Goal: Task Accomplishment & Management: Manage account settings

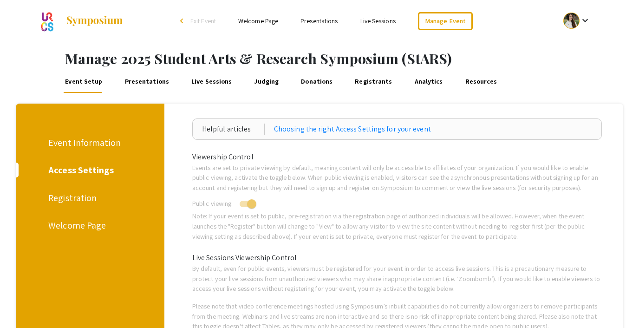
click at [252, 21] on link "Welcome Page" at bounding box center [258, 21] width 40 height 8
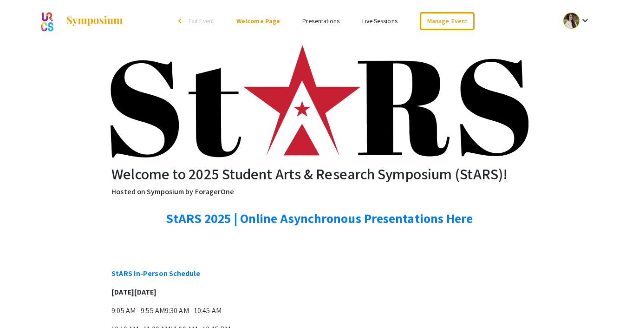
click at [54, 80] on div "Welcome to 2025 Student Arts & Research Symposium (StARS)! Hosted on Symposium …" at bounding box center [320, 273] width 590 height 463
click at [313, 21] on link "Presentations" at bounding box center [320, 21] width 37 height 8
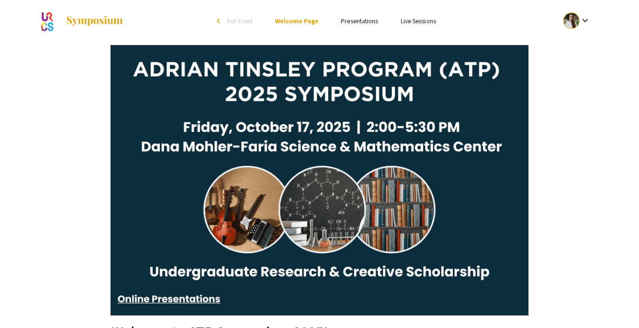
click at [239, 20] on span "Exit Event" at bounding box center [240, 21] width 26 height 8
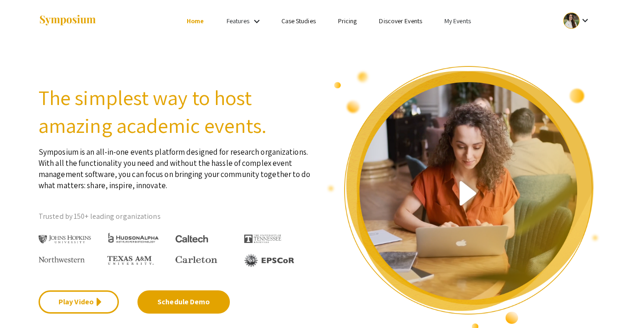
click at [453, 21] on link "My Events" at bounding box center [457, 21] width 26 height 8
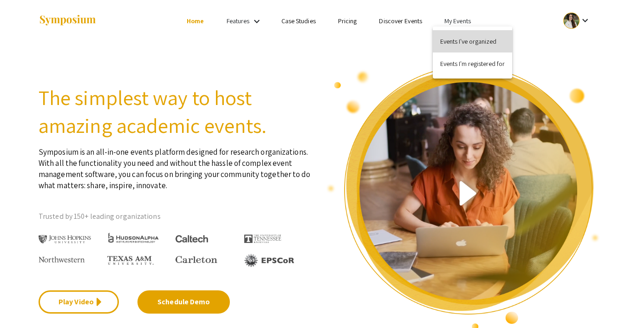
click at [456, 35] on button "Events I've organized" at bounding box center [472, 41] width 79 height 22
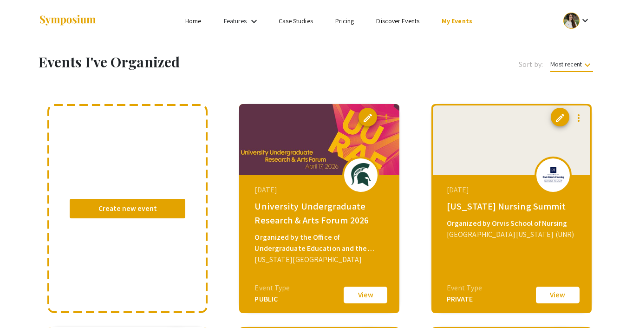
click at [404, 24] on link "Discover Events" at bounding box center [397, 21] width 43 height 8
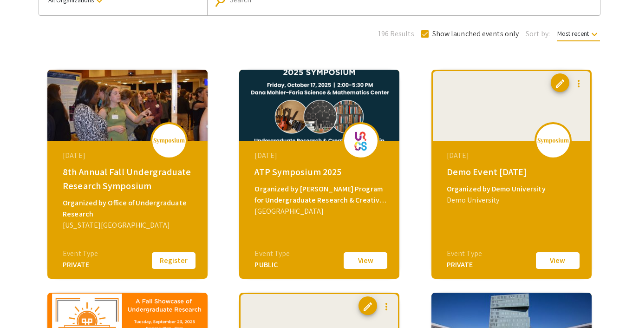
scroll to position [95, 0]
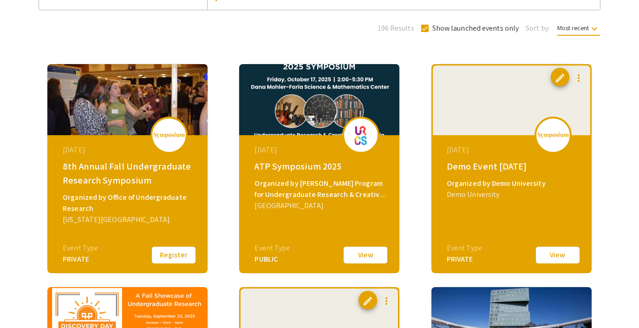
click at [361, 257] on button "View" at bounding box center [365, 254] width 46 height 19
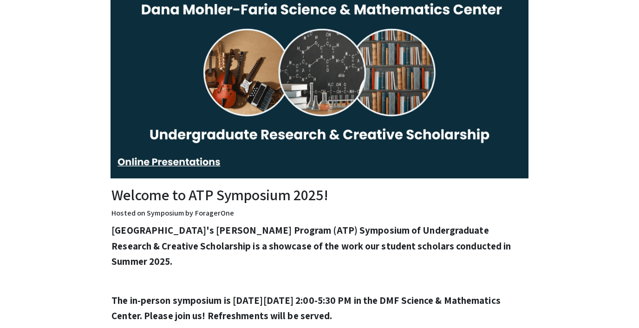
scroll to position [143, 0]
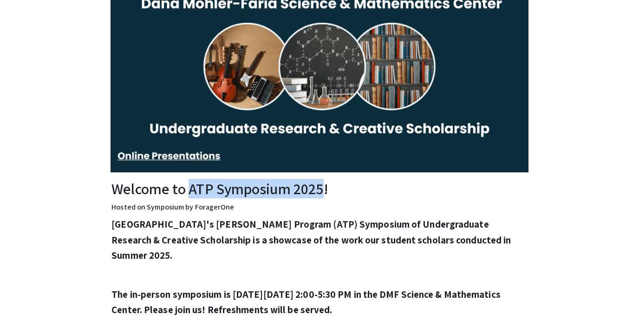
drag, startPoint x: 191, startPoint y: 189, endPoint x: 323, endPoint y: 189, distance: 132.3
click at [323, 189] on h2 "Welcome to ATP Symposium 2025!" at bounding box center [319, 189] width 416 height 18
copy h2 "ATP Symposium 2025"
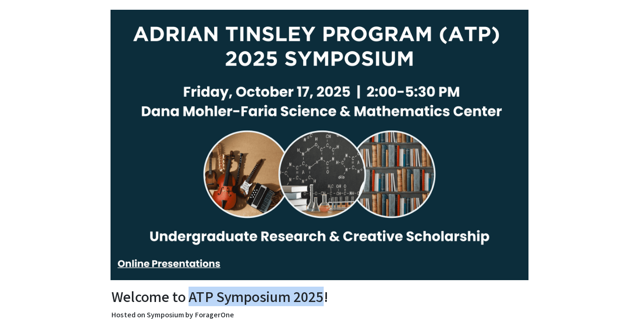
scroll to position [0, 0]
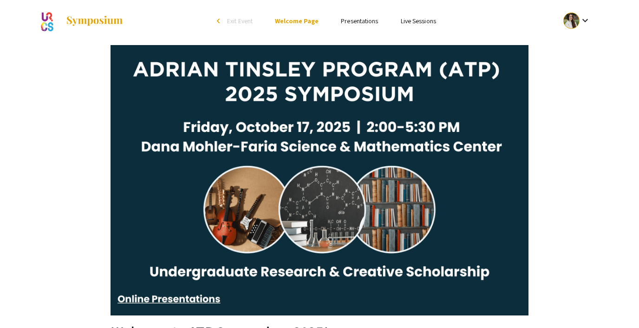
click at [236, 18] on span "Exit Event" at bounding box center [240, 21] width 26 height 8
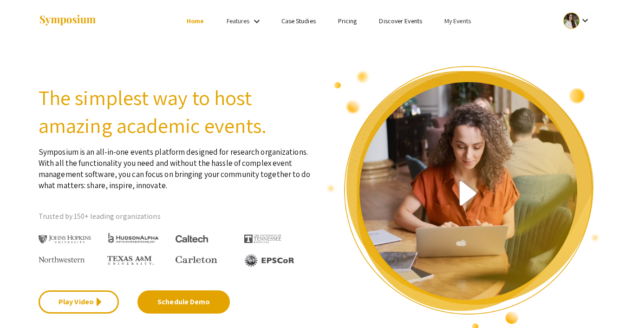
click at [453, 21] on link "My Events" at bounding box center [457, 21] width 26 height 8
click at [456, 38] on button "Events I've organized" at bounding box center [472, 41] width 79 height 22
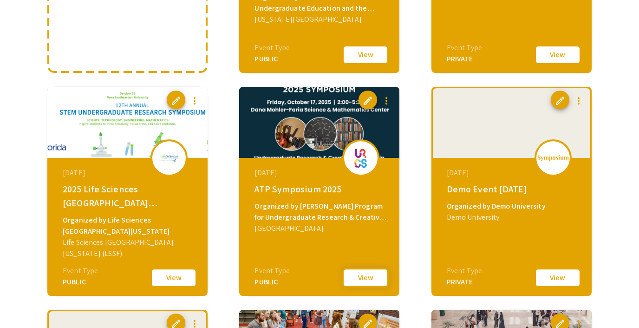
scroll to position [246, 0]
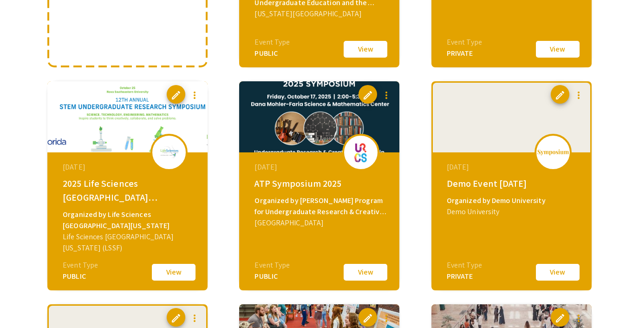
click at [366, 272] on button "View" at bounding box center [365, 271] width 46 height 19
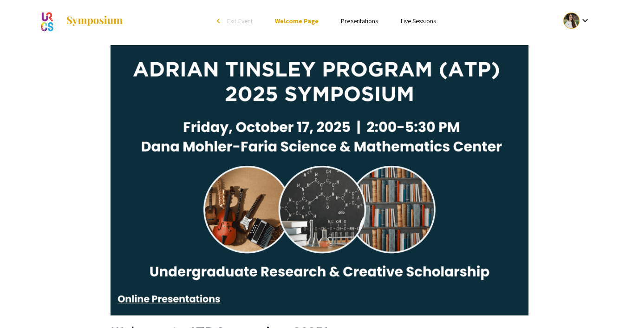
click at [246, 20] on span "Exit Event" at bounding box center [240, 21] width 26 height 8
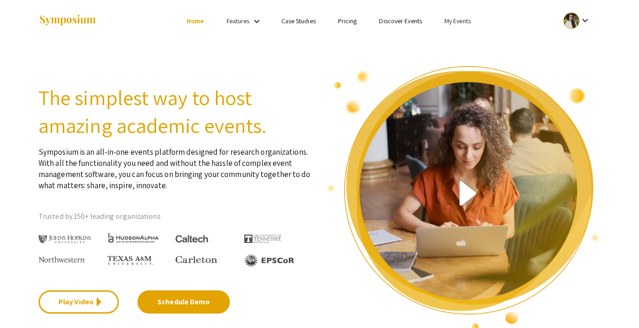
click at [455, 20] on link "My Events" at bounding box center [457, 21] width 26 height 8
click at [454, 35] on button "Events I've organized" at bounding box center [472, 41] width 79 height 22
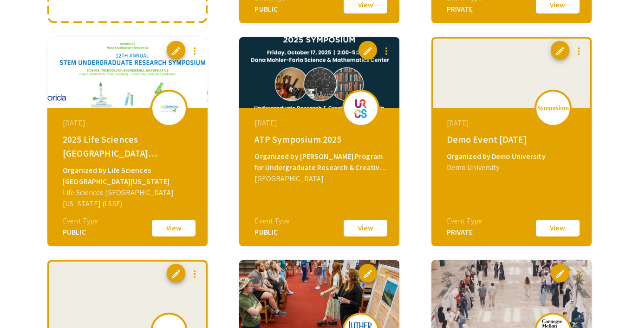
scroll to position [289, 0]
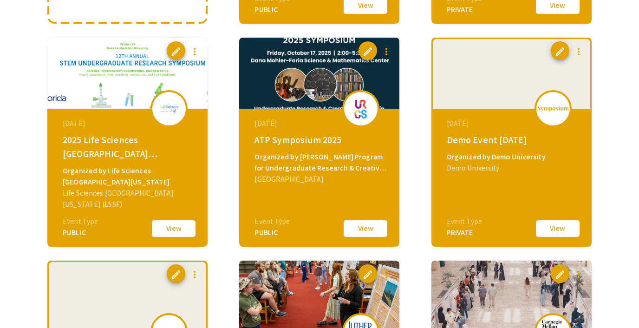
click at [357, 227] on button "View" at bounding box center [365, 228] width 46 height 19
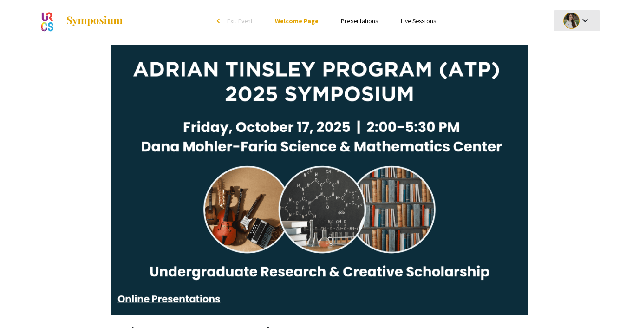
click at [567, 17] on div at bounding box center [571, 21] width 16 height 16
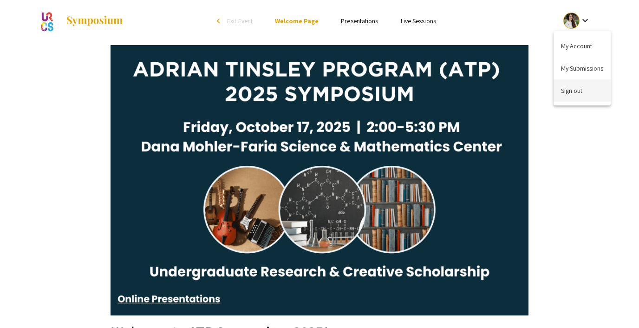
click at [562, 87] on button "Sign out" at bounding box center [581, 90] width 57 height 22
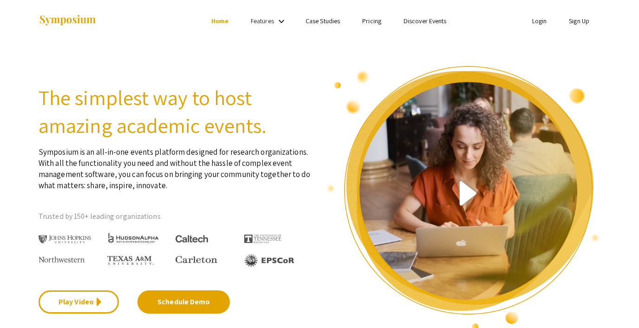
click at [545, 19] on li "Login" at bounding box center [539, 20] width 37 height 11
click at [538, 19] on link "Login" at bounding box center [539, 21] width 15 height 8
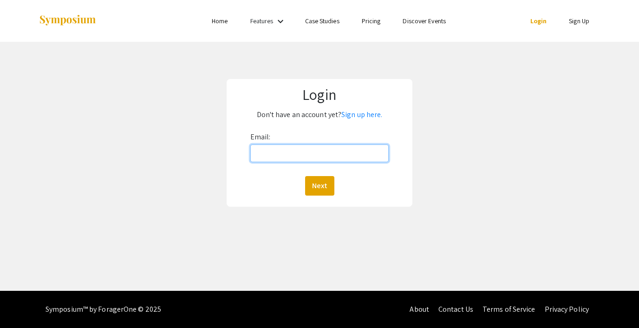
click at [302, 155] on input "Email:" at bounding box center [319, 153] width 138 height 18
type input "lutzsteph@gmail.com"
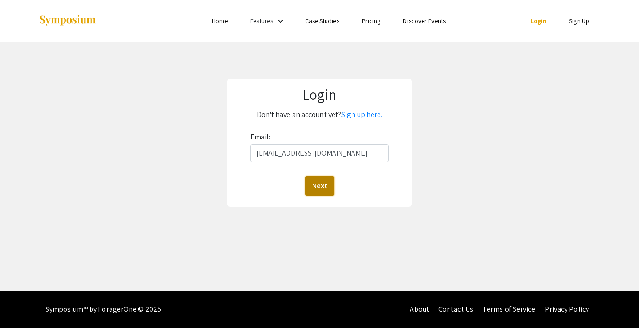
click at [318, 182] on button "Next" at bounding box center [319, 185] width 29 height 19
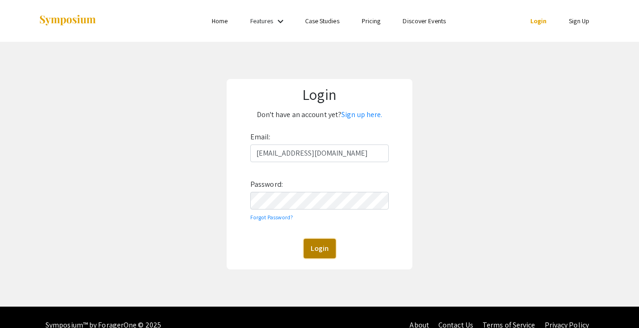
click at [311, 251] on button "Login" at bounding box center [320, 248] width 32 height 19
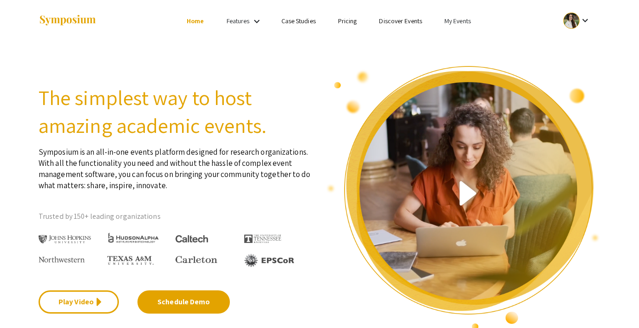
click at [464, 21] on link "My Events" at bounding box center [457, 21] width 26 height 8
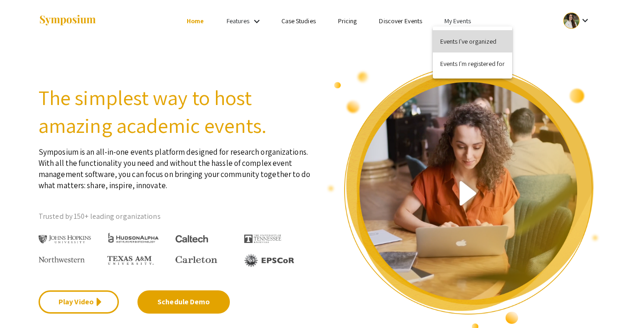
click at [457, 39] on button "Events I've organized" at bounding box center [472, 41] width 79 height 22
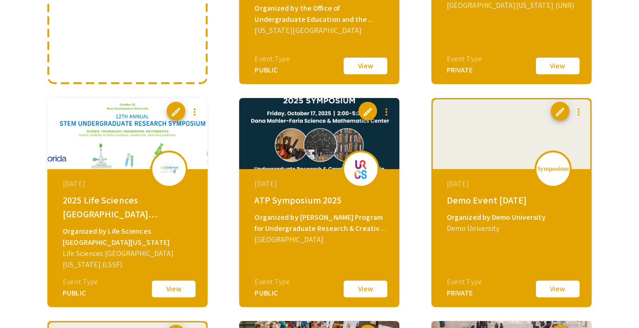
scroll to position [248, 0]
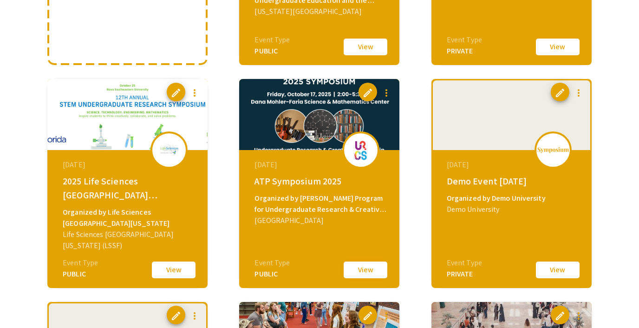
click at [359, 270] on button "View" at bounding box center [365, 269] width 46 height 19
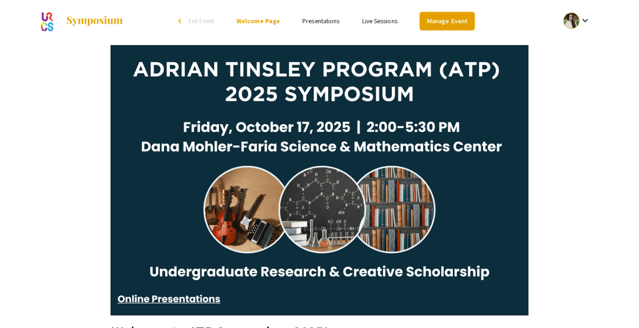
click at [434, 20] on link "Manage Event" at bounding box center [447, 21] width 55 height 18
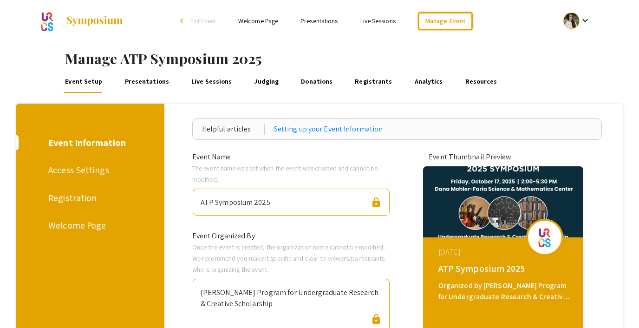
scroll to position [64, 0]
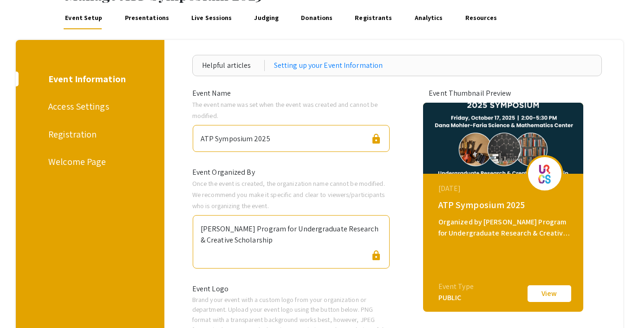
click at [66, 102] on div "Access Settings" at bounding box center [88, 106] width 80 height 14
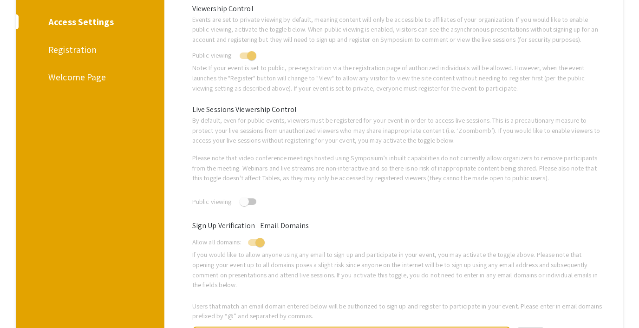
scroll to position [64, 0]
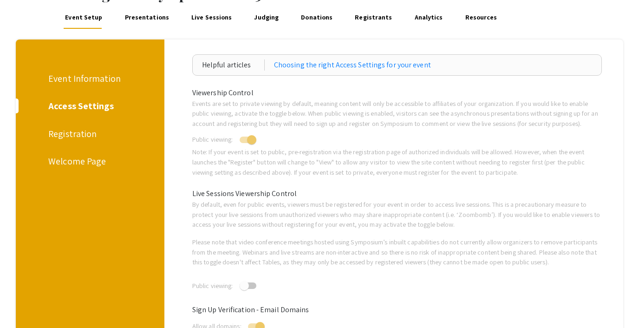
click at [63, 136] on div "Registration" at bounding box center [88, 134] width 80 height 14
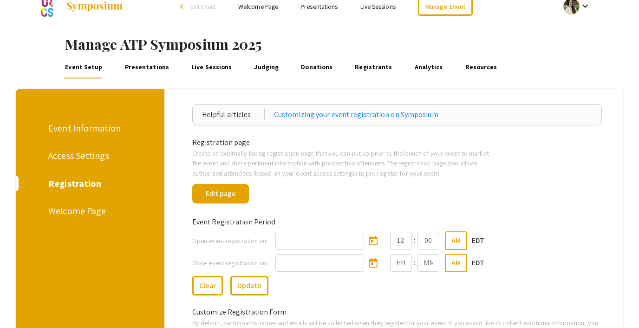
scroll to position [13, 0]
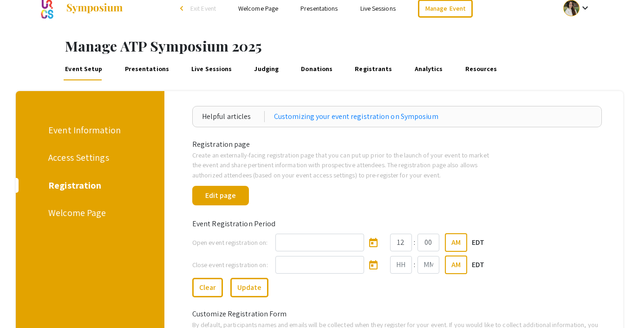
click at [136, 72] on link "Presentations" at bounding box center [146, 69] width 47 height 22
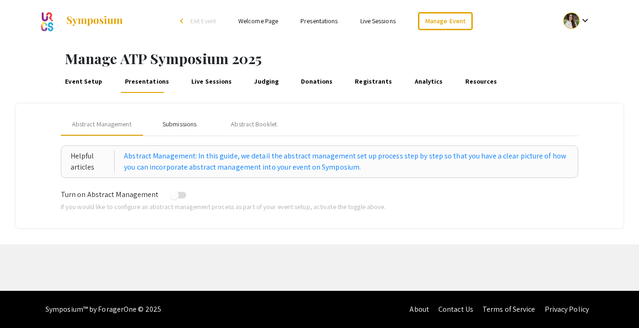
click at [168, 121] on div "Submissions" at bounding box center [179, 124] width 34 height 10
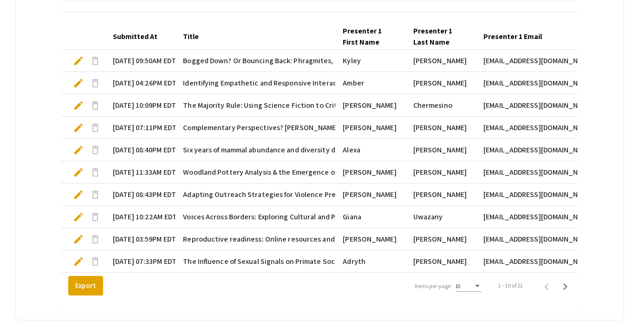
scroll to position [319, 0]
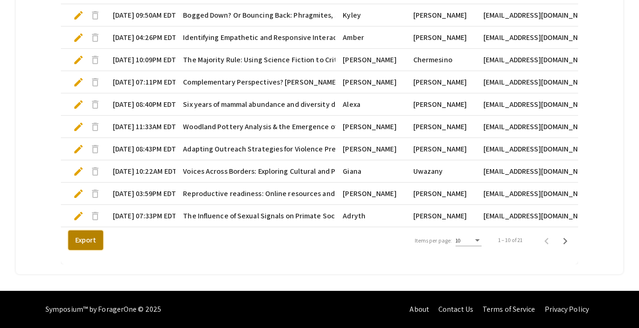
click at [80, 244] on button "Export" at bounding box center [85, 239] width 35 height 19
click at [568, 240] on icon "Next page" at bounding box center [564, 240] width 13 height 13
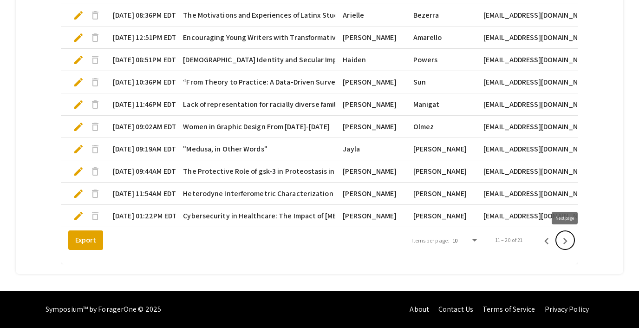
click at [567, 241] on icon "Next page" at bounding box center [565, 241] width 4 height 6
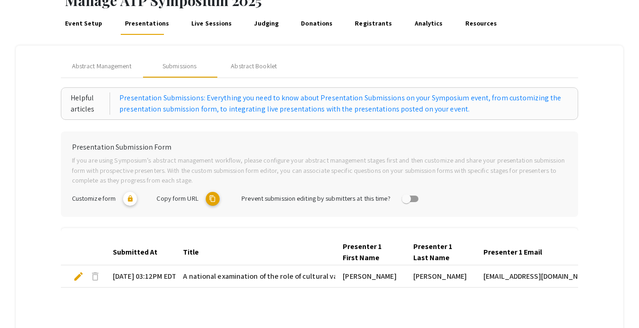
scroll to position [0, 0]
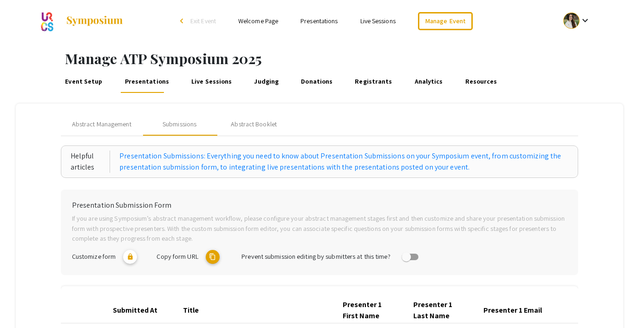
click at [86, 83] on link "Event Setup" at bounding box center [84, 82] width 40 height 22
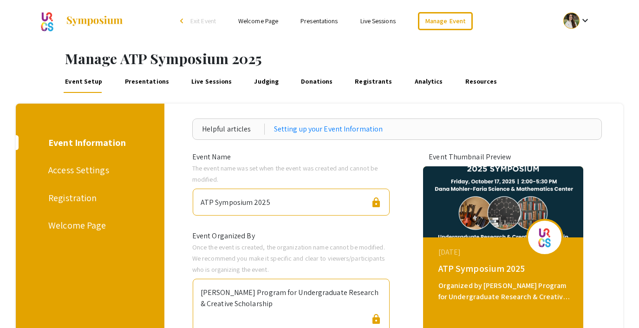
click at [131, 85] on link "Presentations" at bounding box center [146, 82] width 47 height 22
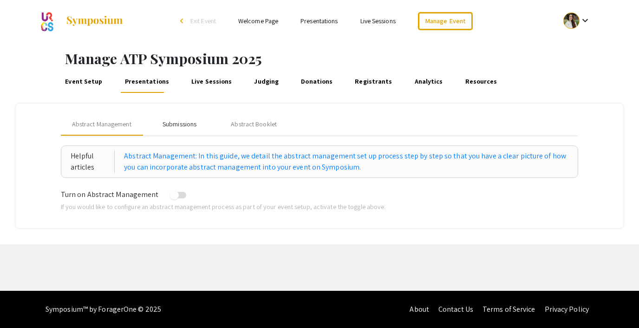
click at [157, 125] on div "Submissions" at bounding box center [180, 124] width 74 height 22
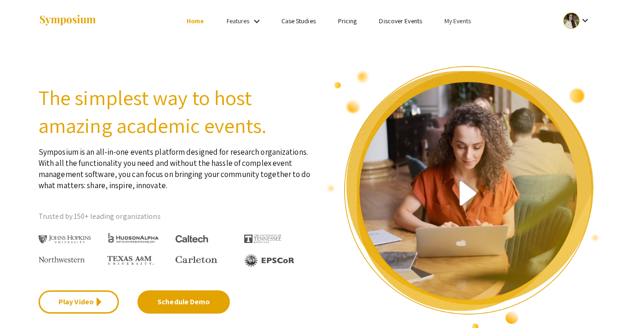
click at [452, 24] on link "My Events" at bounding box center [457, 21] width 26 height 8
click at [457, 42] on button "Events I've organized" at bounding box center [472, 41] width 79 height 22
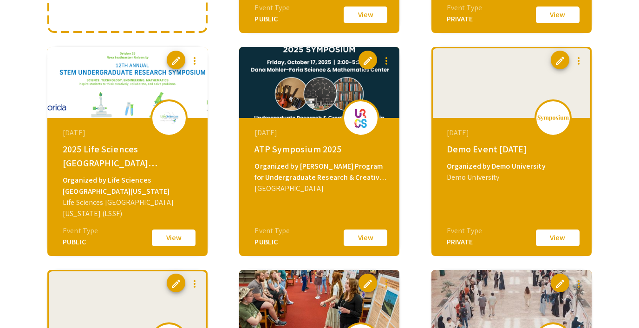
scroll to position [286, 0]
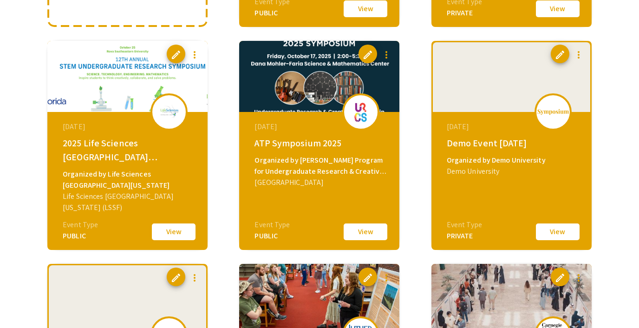
click at [168, 231] on button "View" at bounding box center [173, 231] width 46 height 19
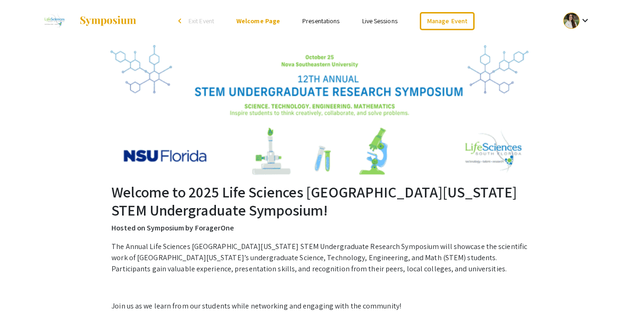
click at [314, 22] on link "Presentations" at bounding box center [320, 21] width 37 height 8
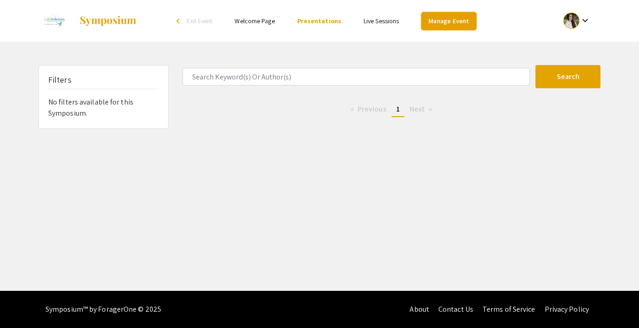
click at [425, 22] on link "Manage Event" at bounding box center [448, 21] width 55 height 18
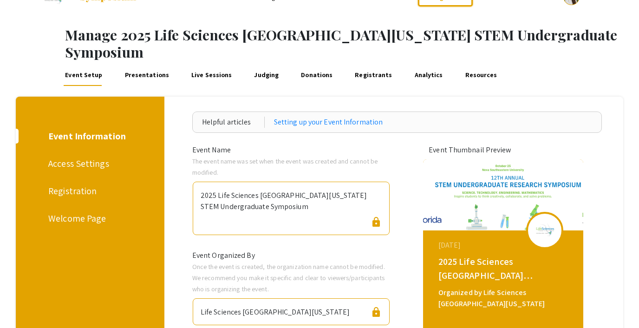
scroll to position [19, 0]
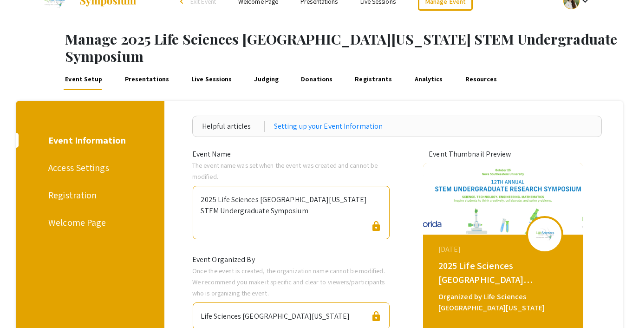
click at [86, 161] on div "Access Settings" at bounding box center [88, 168] width 80 height 14
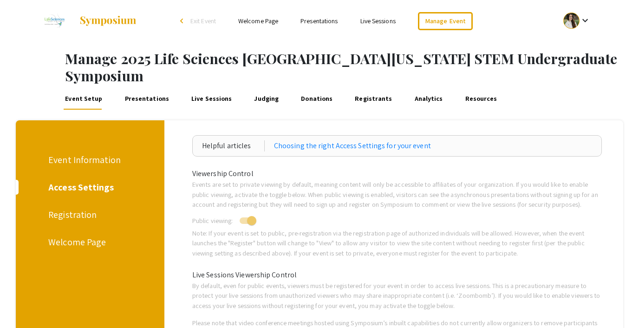
click at [62, 208] on div "Registration" at bounding box center [88, 215] width 80 height 14
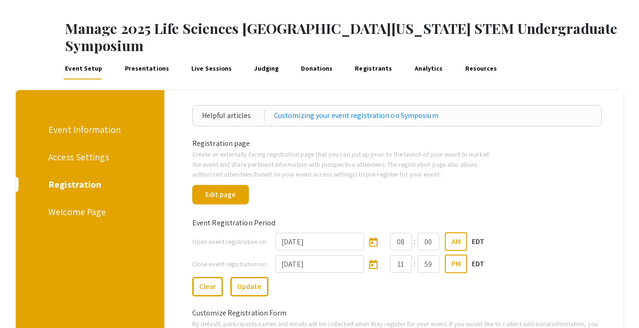
scroll to position [18, 0]
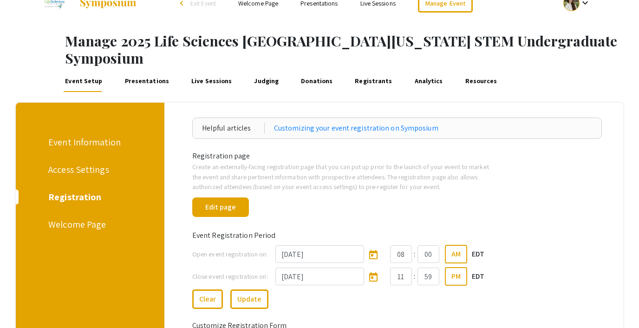
click at [58, 217] on div "Welcome Page" at bounding box center [88, 224] width 80 height 14
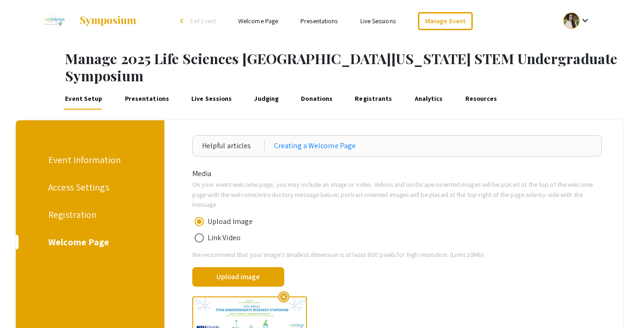
click at [70, 153] on div "Event Information" at bounding box center [88, 160] width 80 height 14
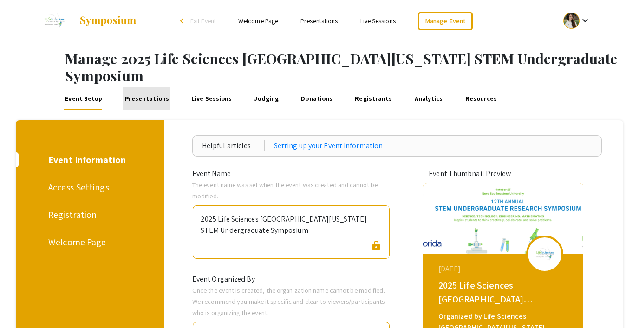
click at [144, 87] on link "Presentations" at bounding box center [146, 98] width 47 height 22
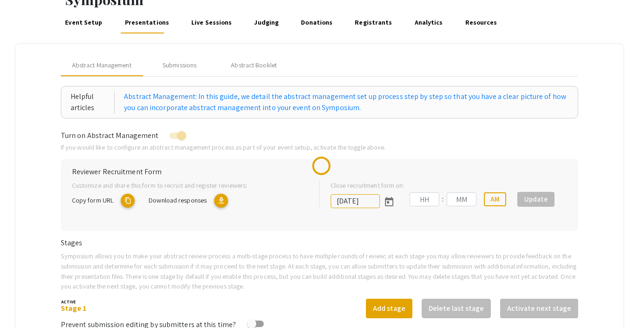
type input "[DATE]"
type input "05"
type input "00"
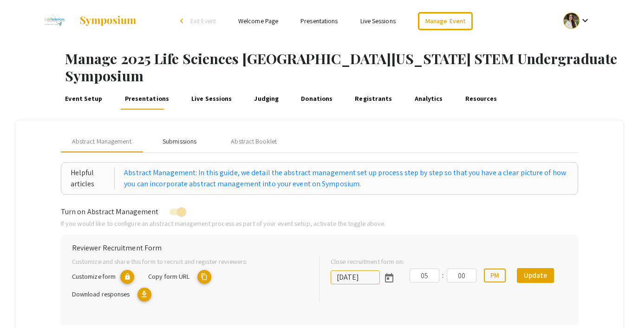
click at [178, 136] on div "Submissions" at bounding box center [179, 141] width 34 height 10
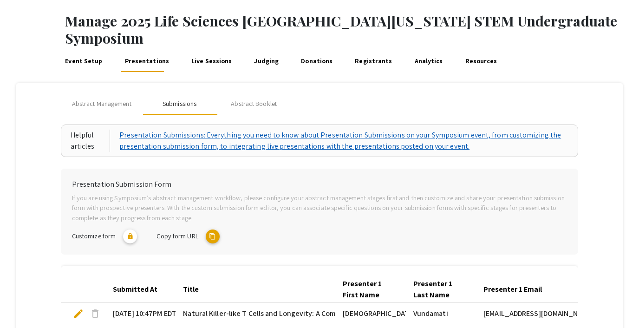
scroll to position [34, 0]
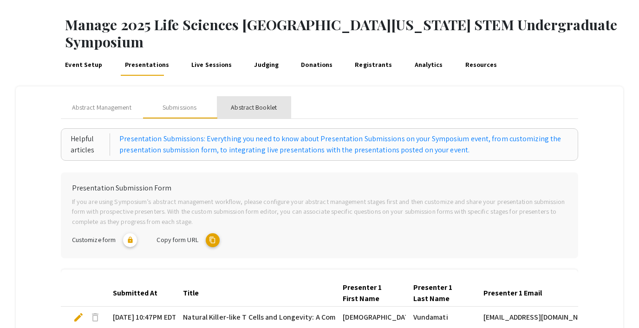
click at [247, 103] on div "Abstract Booklet" at bounding box center [254, 108] width 46 height 10
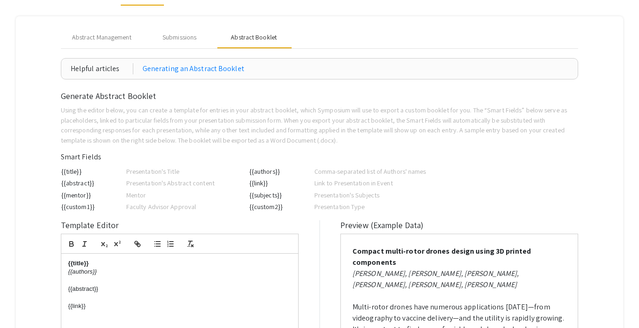
scroll to position [0, 0]
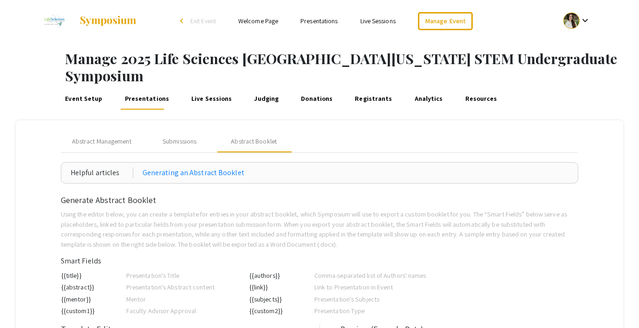
click at [201, 87] on link "Live Sessions" at bounding box center [212, 98] width 44 height 22
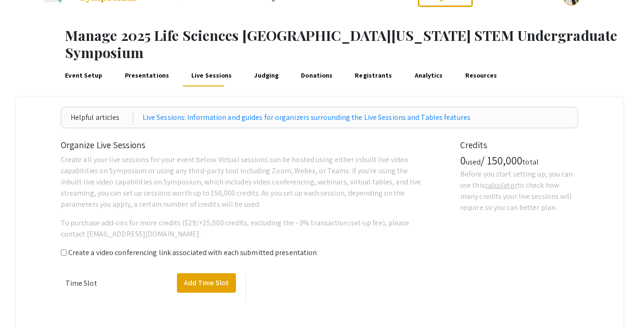
scroll to position [17, 0]
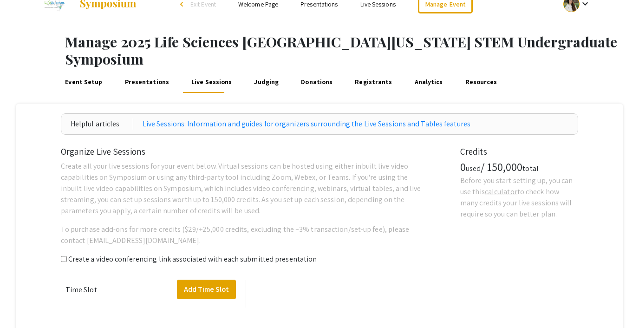
click at [258, 71] on link "Judging" at bounding box center [267, 82] width 28 height 22
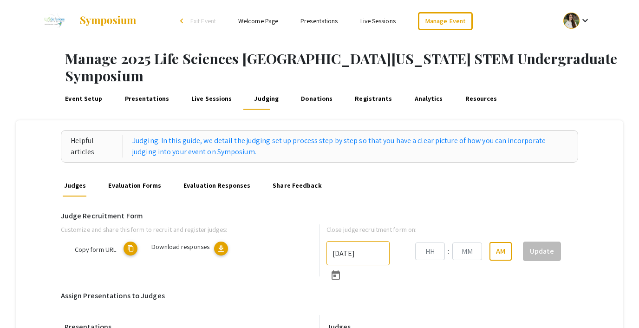
type input "10/25/2025"
type input "06"
type input "00"
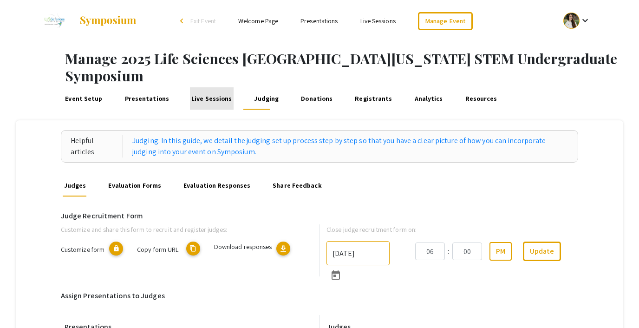
click at [209, 87] on link "Live Sessions" at bounding box center [212, 98] width 44 height 22
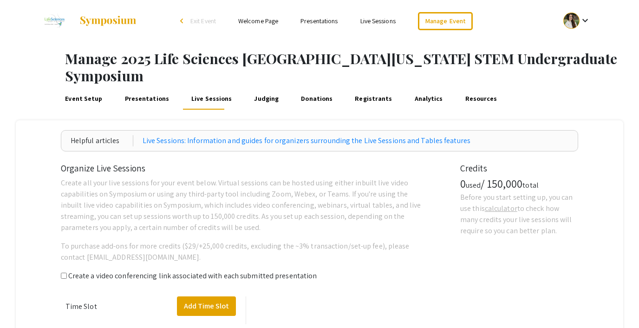
click at [128, 87] on link "Presentations" at bounding box center [146, 98] width 47 height 22
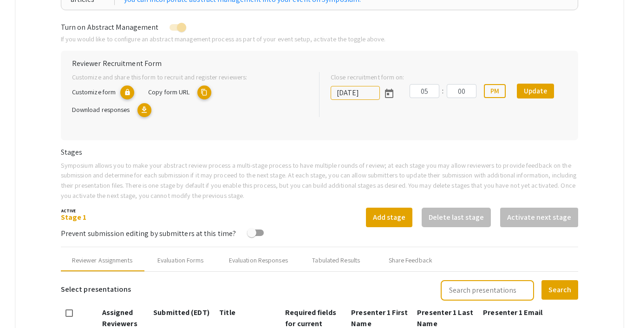
scroll to position [188, 0]
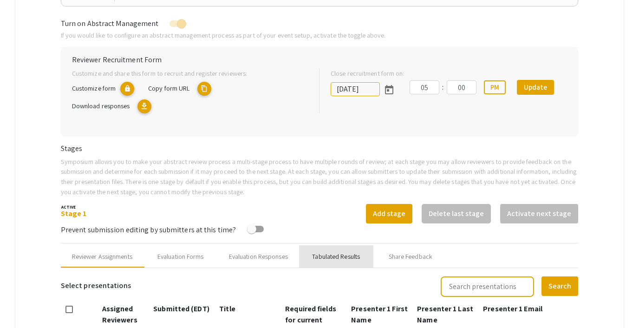
click at [332, 252] on div "Tabulated Results" at bounding box center [336, 257] width 48 height 10
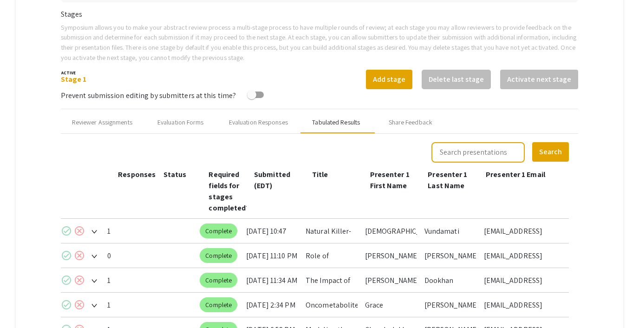
scroll to position [316, 0]
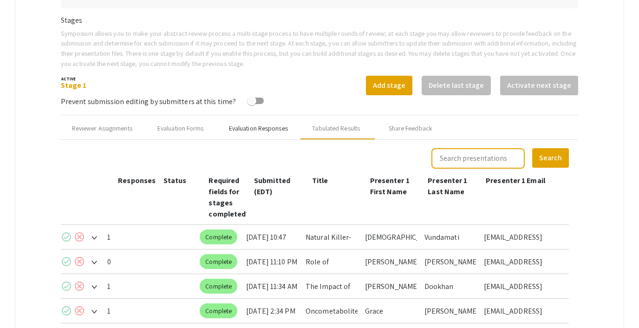
click at [277, 123] on div "Evaluation Responses" at bounding box center [258, 128] width 59 height 10
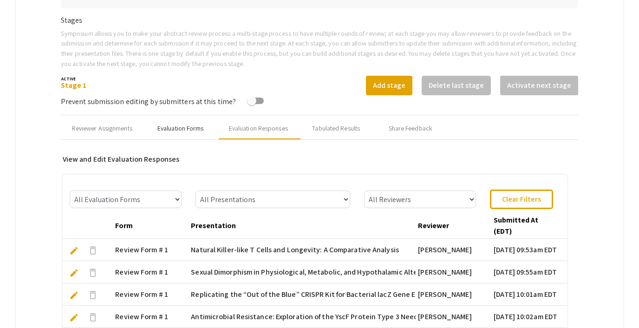
click at [175, 123] on div "Evaluation Forms" at bounding box center [180, 128] width 46 height 10
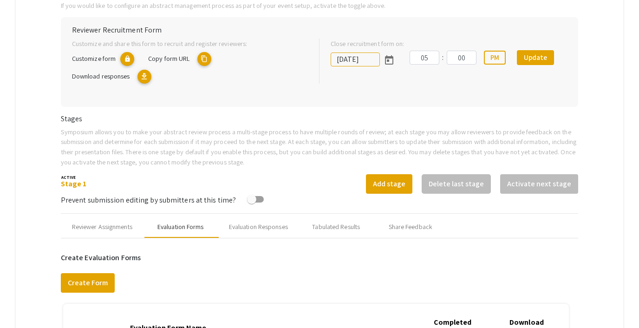
scroll to position [0, 0]
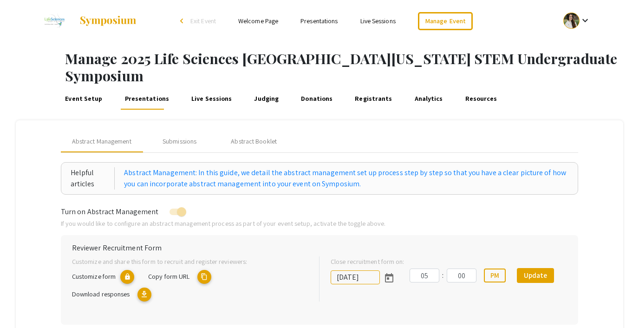
click at [84, 87] on link "Event Setup" at bounding box center [84, 98] width 40 height 22
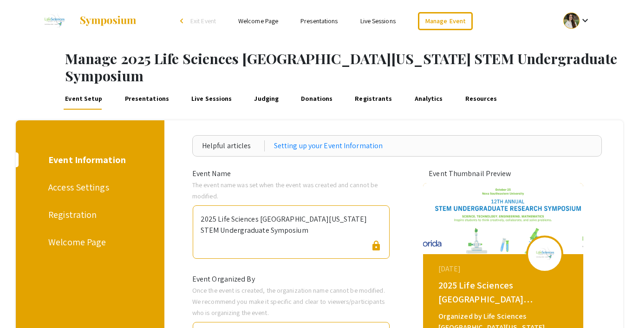
click at [65, 180] on div "Access Settings" at bounding box center [88, 187] width 80 height 14
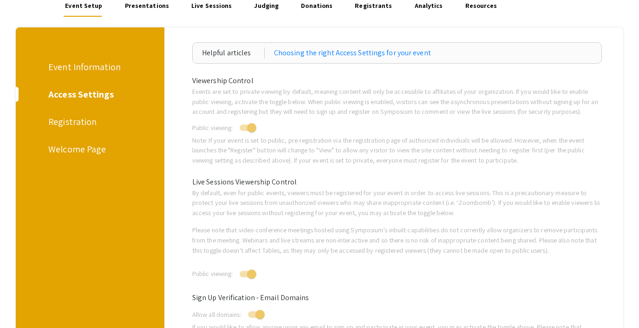
scroll to position [6, 0]
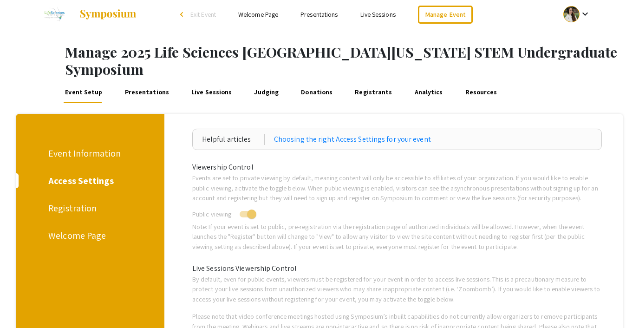
click at [68, 201] on div "Registration" at bounding box center [88, 208] width 80 height 14
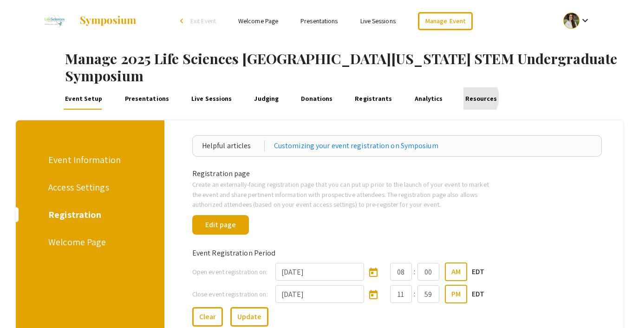
click at [463, 87] on link "Resources" at bounding box center [480, 98] width 35 height 22
click at [417, 87] on link "Analytics" at bounding box center [429, 98] width 32 height 22
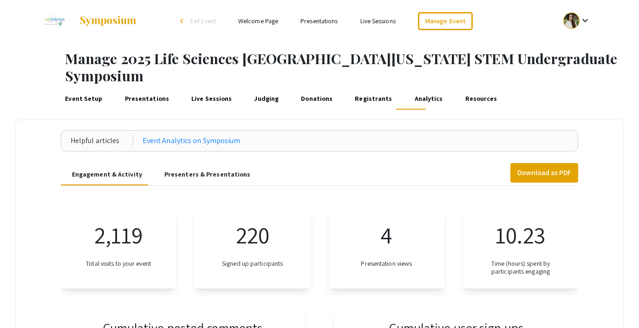
click at [364, 87] on link "Registrants" at bounding box center [373, 98] width 40 height 22
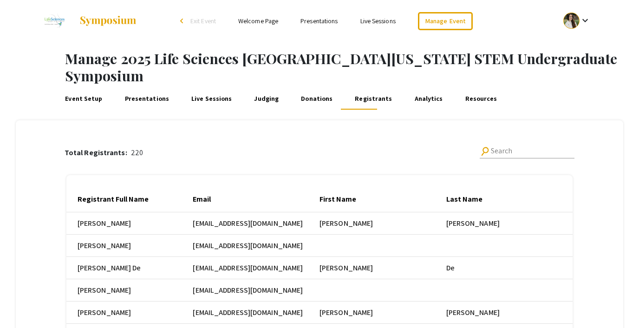
click at [302, 87] on link "Donations" at bounding box center [316, 98] width 35 height 22
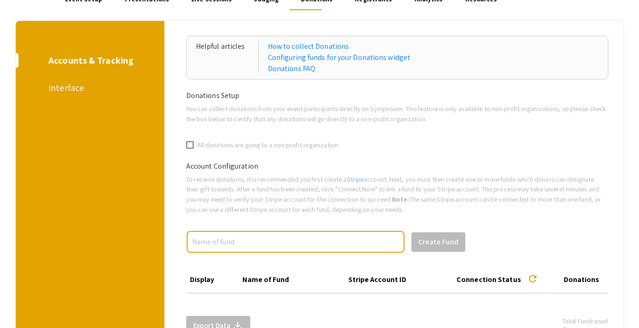
scroll to position [82, 0]
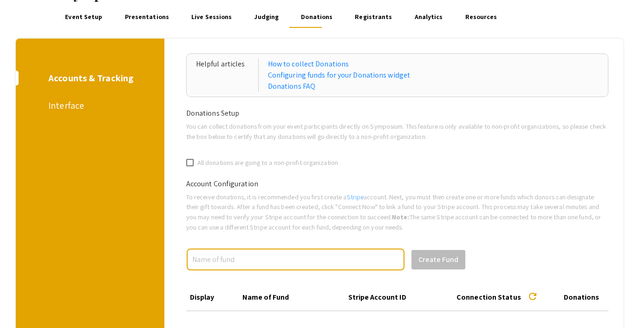
click at [79, 95] on div "Accounts & Tracking Interface" at bounding box center [86, 206] width 155 height 334
click at [72, 98] on div "Interface" at bounding box center [88, 105] width 80 height 14
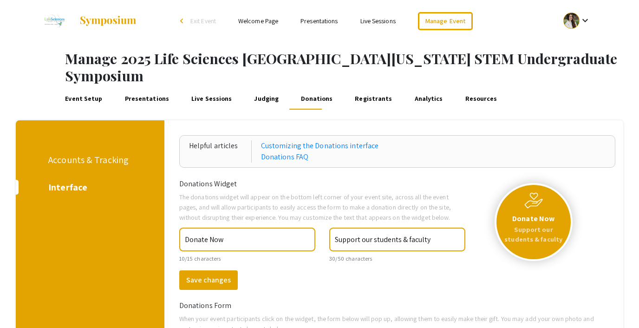
click at [255, 87] on link "Judging" at bounding box center [267, 98] width 28 height 22
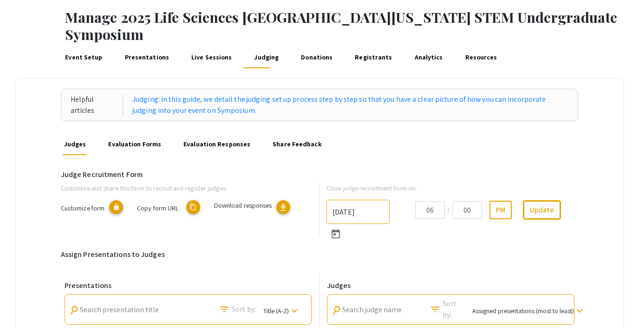
scroll to position [39, 0]
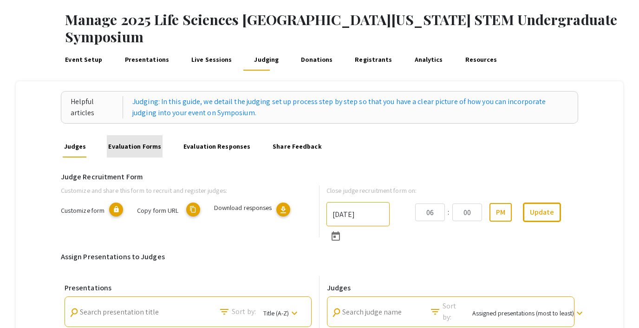
click at [146, 135] on link "Evaluation Forms" at bounding box center [135, 146] width 56 height 22
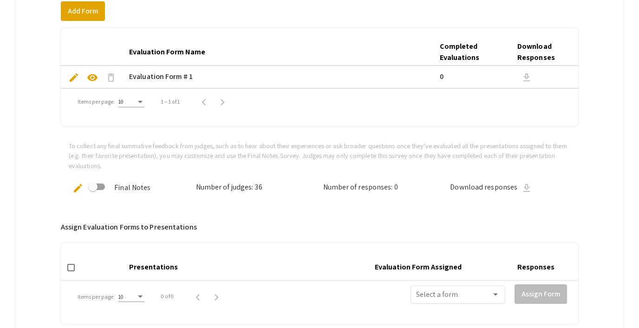
scroll to position [77, 0]
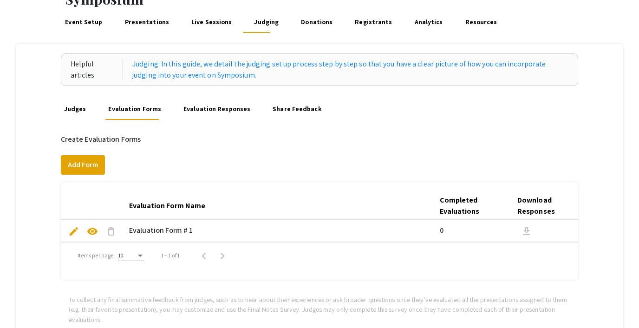
click at [210, 97] on link "Evaluation Responses" at bounding box center [217, 108] width 70 height 22
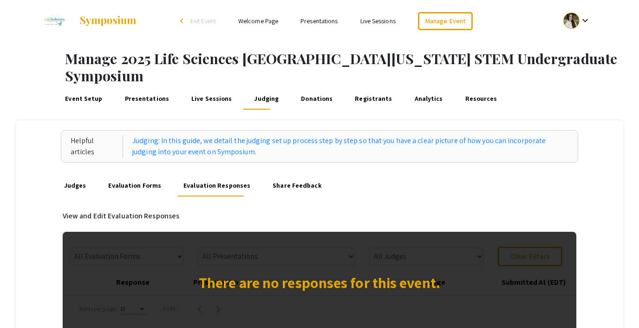
click at [202, 87] on link "Live Sessions" at bounding box center [212, 98] width 44 height 22
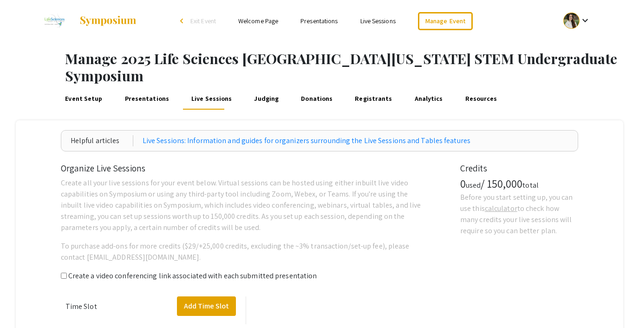
click at [141, 87] on link "Presentations" at bounding box center [146, 98] width 47 height 22
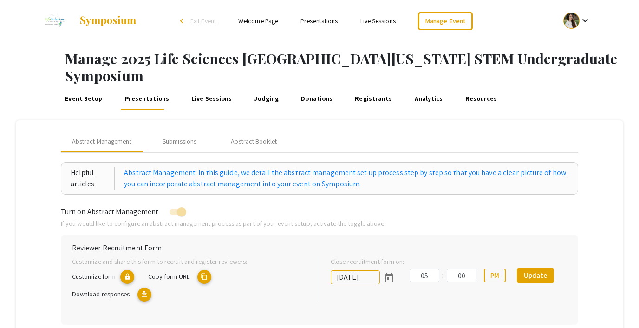
click at [193, 87] on link "Live Sessions" at bounding box center [212, 98] width 44 height 22
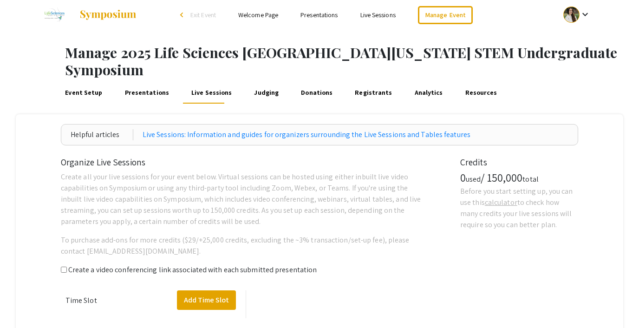
scroll to position [6, 0]
click at [140, 81] on link "Presentations" at bounding box center [146, 92] width 47 height 22
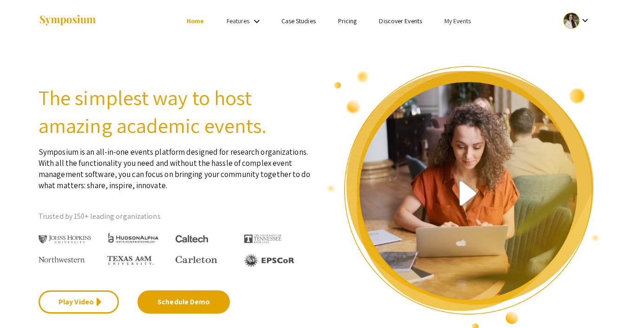
click at [458, 25] on link "My Events" at bounding box center [457, 21] width 26 height 8
click at [466, 40] on button "Events I've organized" at bounding box center [472, 41] width 79 height 22
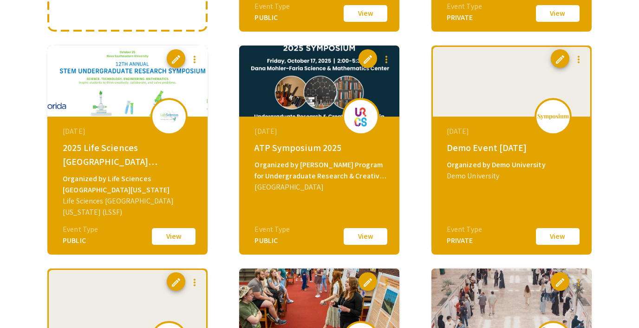
scroll to position [285, 0]
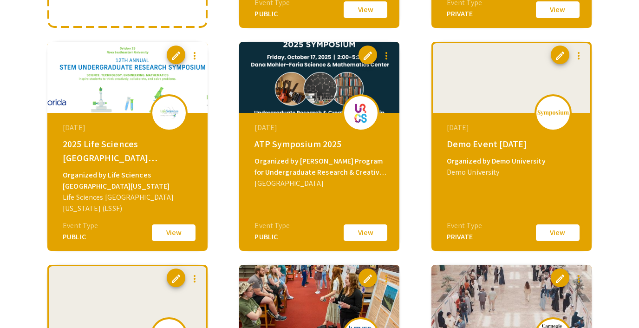
click at [546, 226] on button "View" at bounding box center [557, 232] width 46 height 19
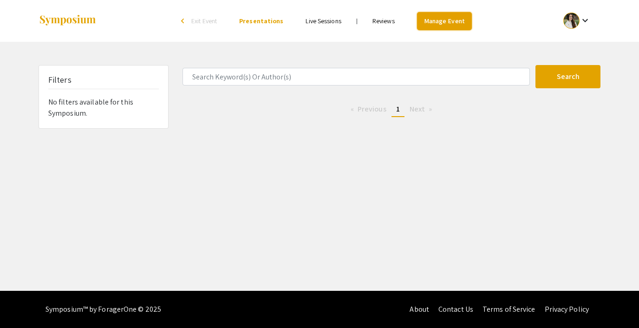
click at [428, 15] on link "Manage Event" at bounding box center [444, 21] width 55 height 18
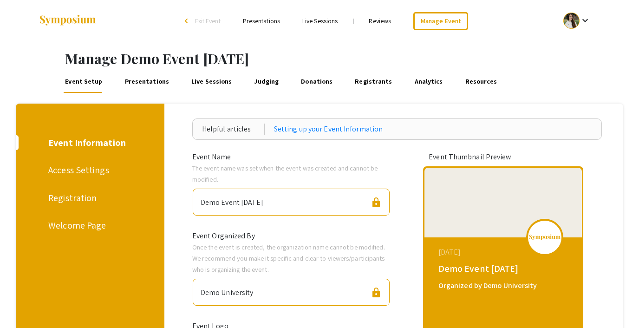
click at [124, 83] on link "Presentations" at bounding box center [146, 82] width 47 height 22
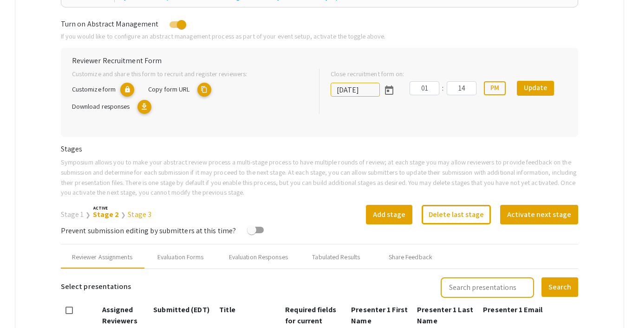
scroll to position [168, 0]
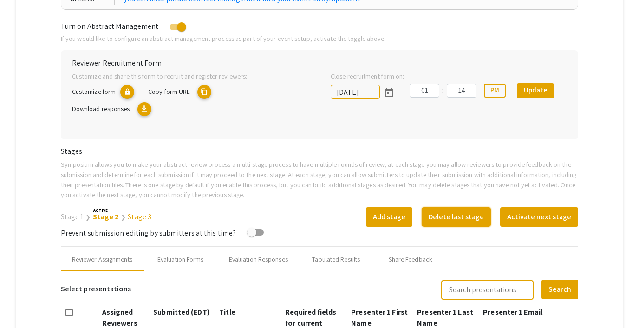
click at [447, 214] on button "Delete last stage" at bounding box center [456, 216] width 69 height 19
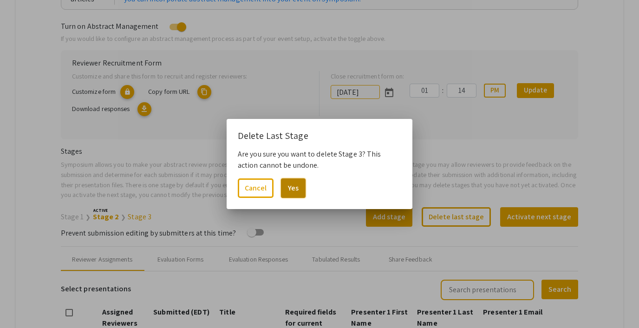
click at [298, 182] on button "Yes" at bounding box center [293, 187] width 25 height 19
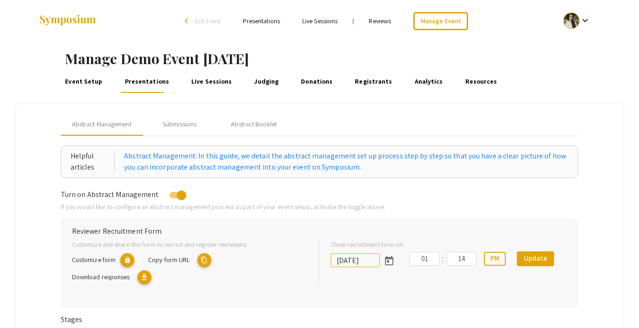
click at [94, 79] on link "Event Setup" at bounding box center [84, 82] width 40 height 22
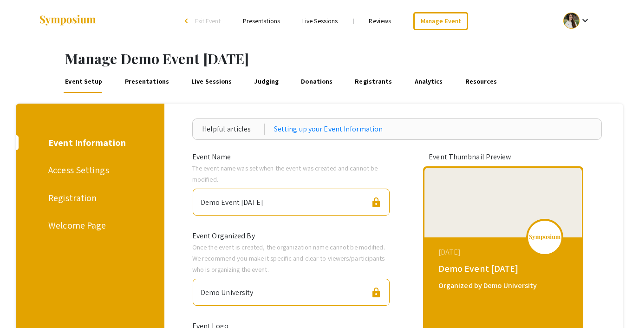
click at [134, 82] on link "Presentations" at bounding box center [146, 82] width 47 height 22
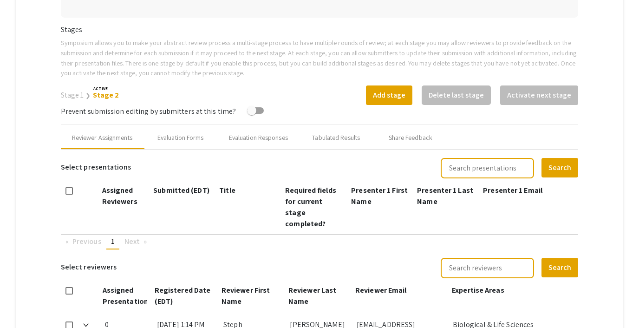
scroll to position [298, 0]
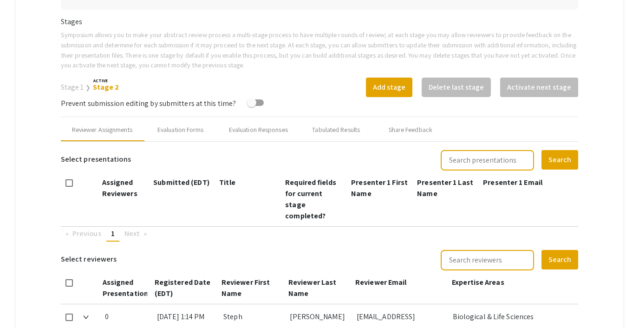
click at [74, 83] on link "Stage 1" at bounding box center [72, 87] width 23 height 10
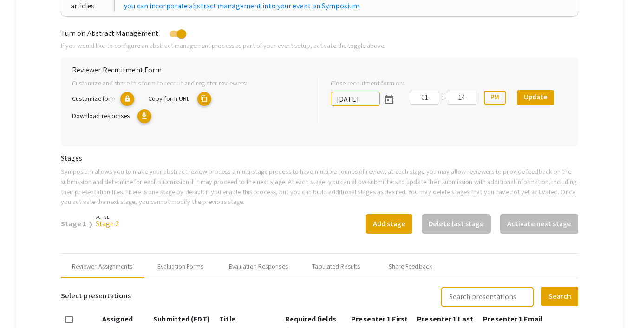
scroll to position [0, 0]
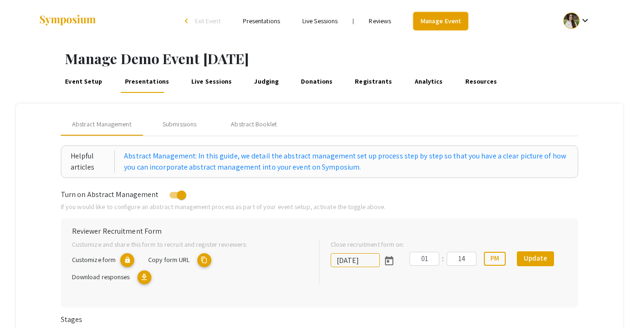
click at [448, 20] on link "Manage Event" at bounding box center [440, 21] width 55 height 18
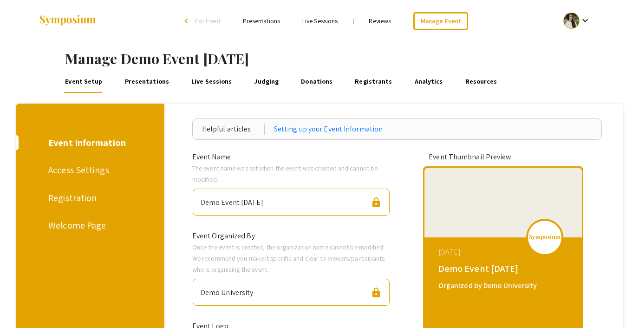
click at [207, 22] on span "Exit Event" at bounding box center [208, 21] width 26 height 8
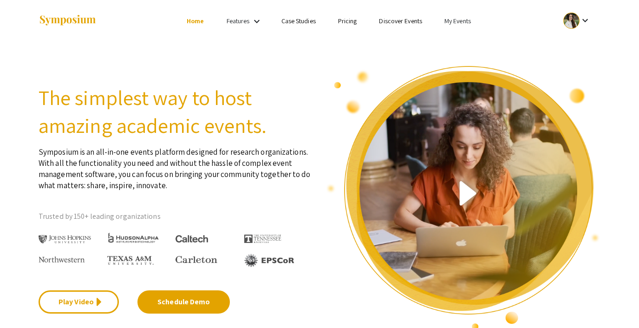
click at [451, 17] on link "My Events" at bounding box center [457, 21] width 26 height 8
click at [460, 44] on button "Events I've organized" at bounding box center [472, 41] width 79 height 22
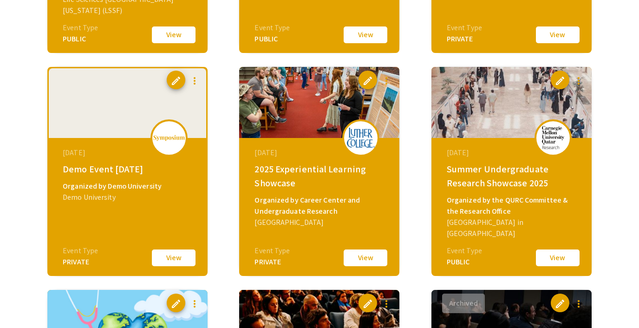
scroll to position [485, 0]
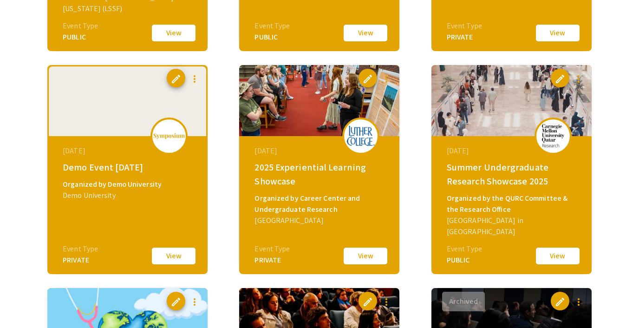
click at [176, 254] on button "View" at bounding box center [173, 255] width 46 height 19
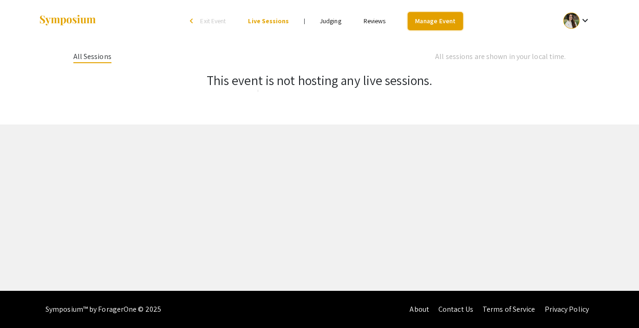
click at [424, 21] on link "Manage Event" at bounding box center [435, 21] width 55 height 18
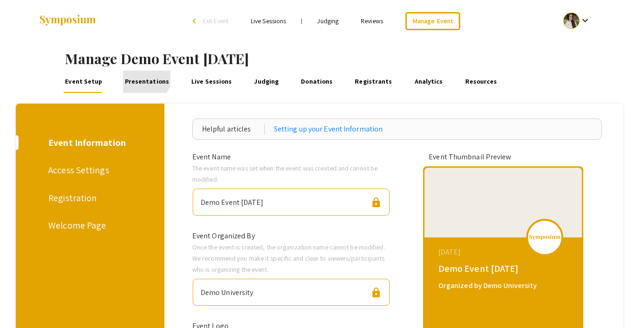
click at [141, 76] on link "Presentations" at bounding box center [146, 82] width 47 height 22
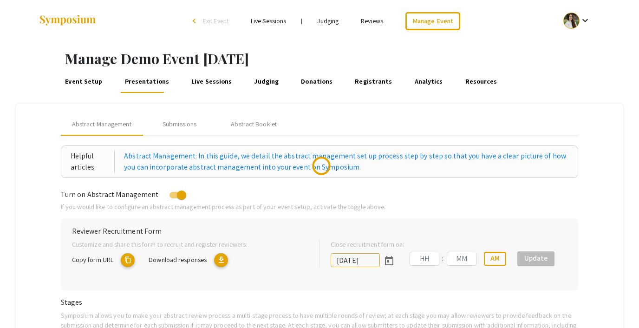
type input "10/18/2025"
type input "11"
type input "43"
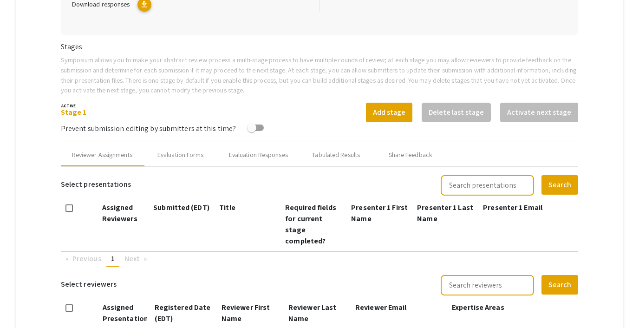
scroll to position [328, 0]
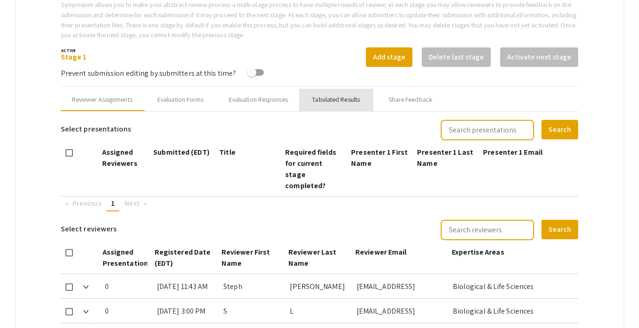
click at [328, 96] on div "Tabulated Results" at bounding box center [336, 100] width 48 height 10
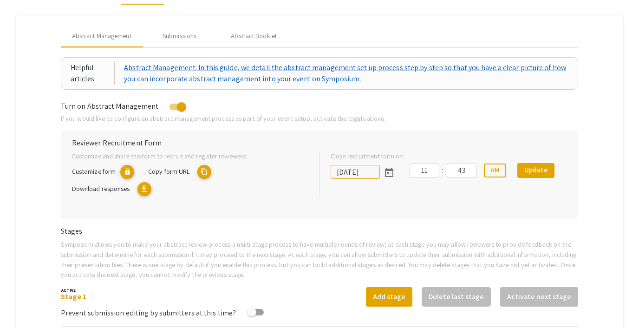
scroll to position [0, 0]
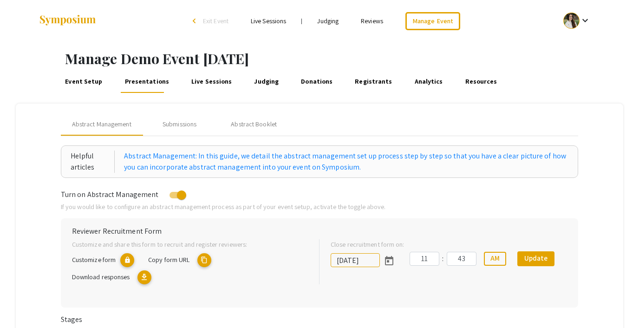
click at [82, 81] on link "Event Setup" at bounding box center [84, 82] width 40 height 22
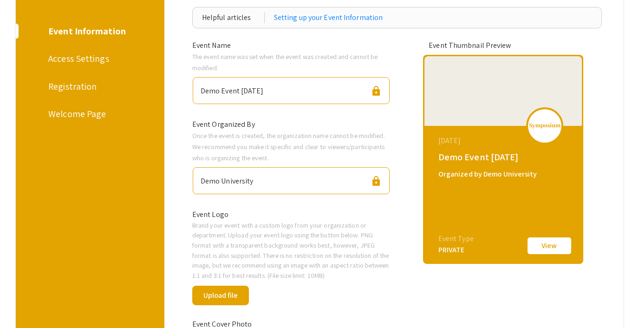
scroll to position [115, 0]
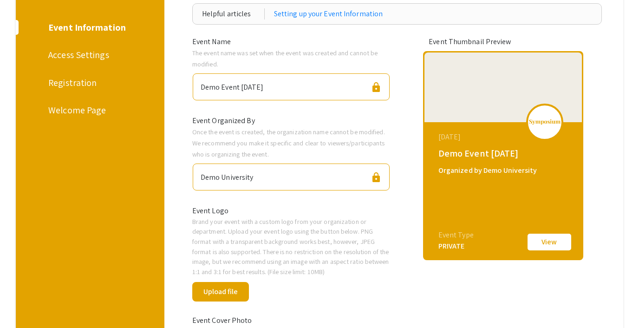
click at [74, 78] on div "Registration" at bounding box center [88, 83] width 80 height 14
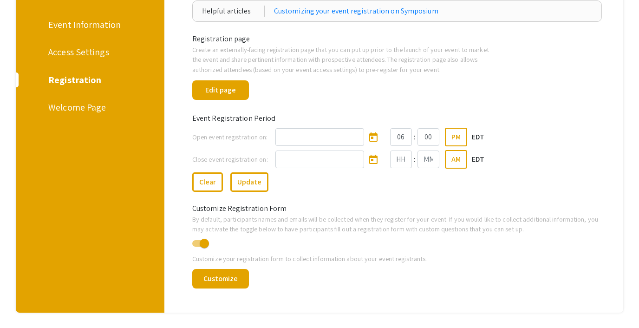
scroll to position [104, 0]
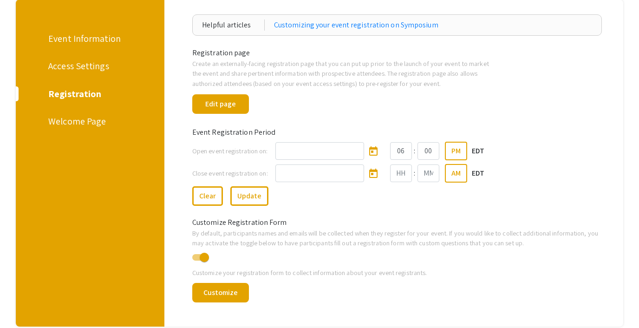
click at [79, 39] on div "Event Information" at bounding box center [88, 39] width 80 height 14
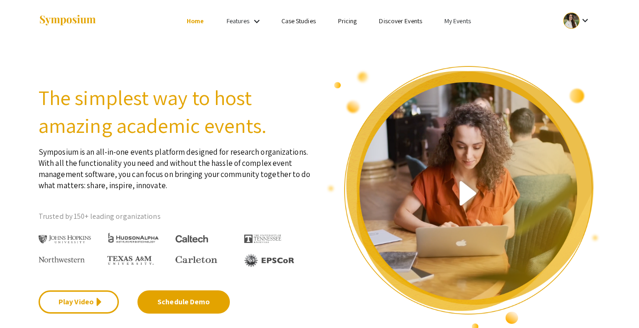
click at [451, 19] on link "My Events" at bounding box center [457, 21] width 26 height 8
click at [453, 34] on button "Events I've organized" at bounding box center [472, 41] width 79 height 22
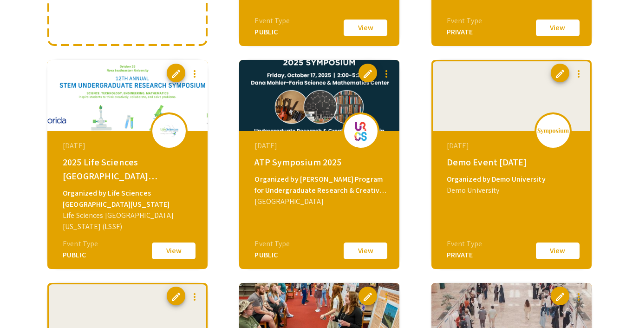
scroll to position [269, 0]
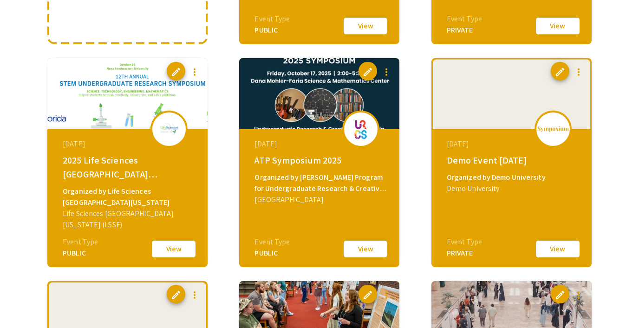
click at [171, 244] on button "View" at bounding box center [173, 248] width 46 height 19
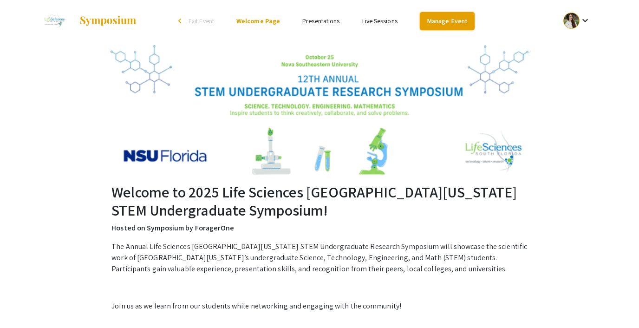
click at [441, 13] on link "Manage Event" at bounding box center [447, 21] width 55 height 18
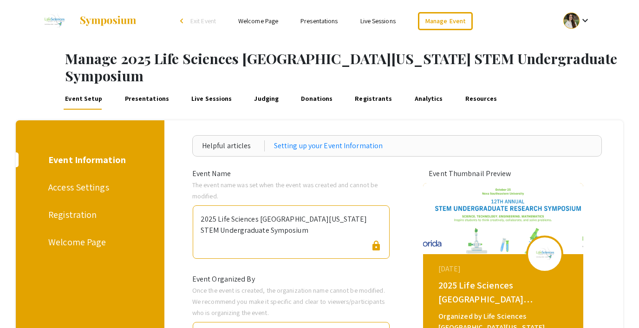
click at [61, 208] on div "Registration" at bounding box center [88, 215] width 80 height 14
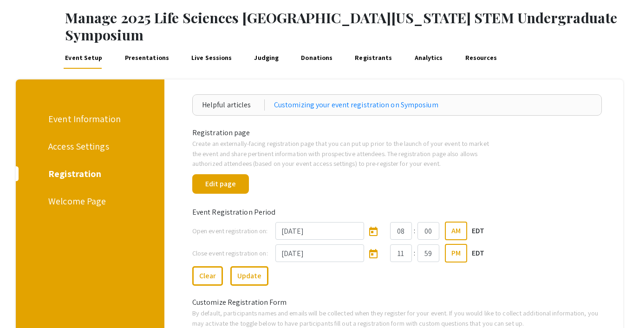
scroll to position [36, 0]
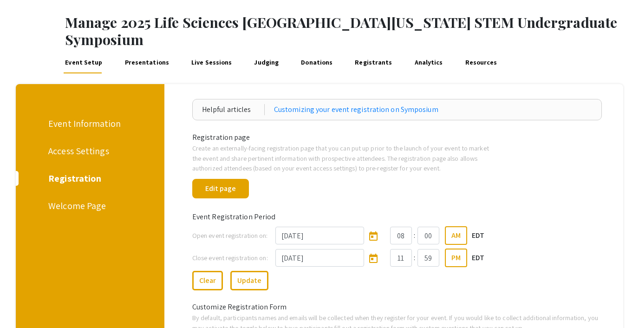
click at [127, 51] on link "Presentations" at bounding box center [146, 62] width 47 height 22
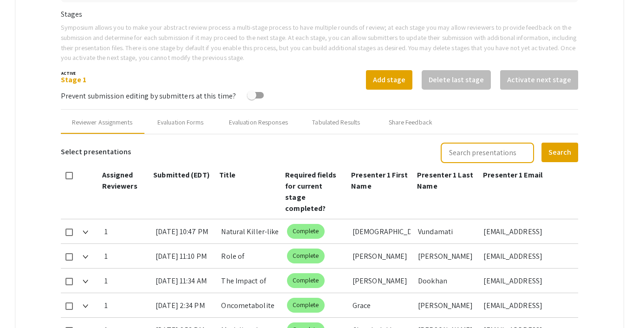
scroll to position [322, 0]
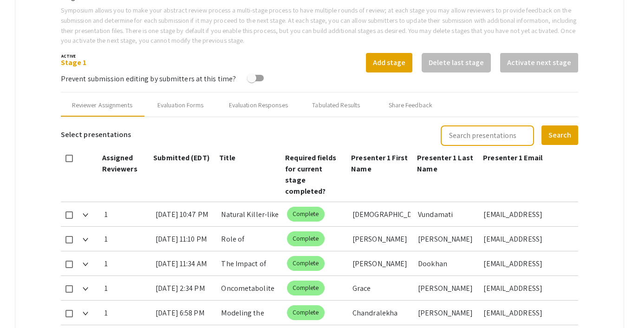
type input "10/25/2025"
type input "05"
type input "00"
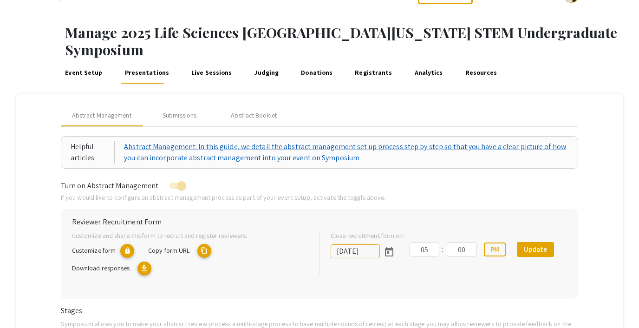
scroll to position [0, 0]
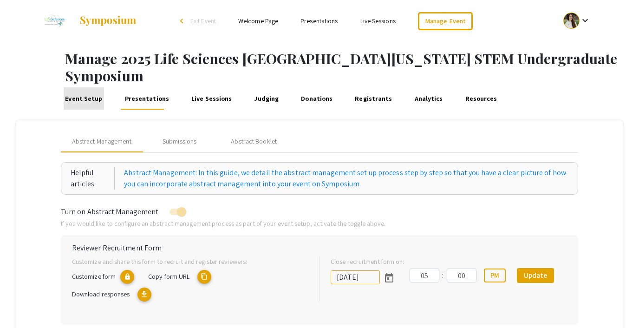
click at [85, 87] on link "Event Setup" at bounding box center [84, 98] width 40 height 22
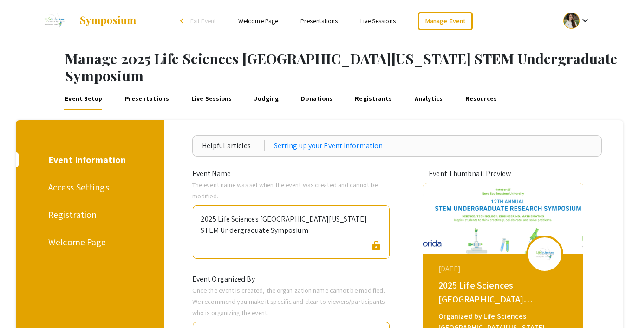
click at [66, 208] on div "Registration" at bounding box center [88, 215] width 80 height 14
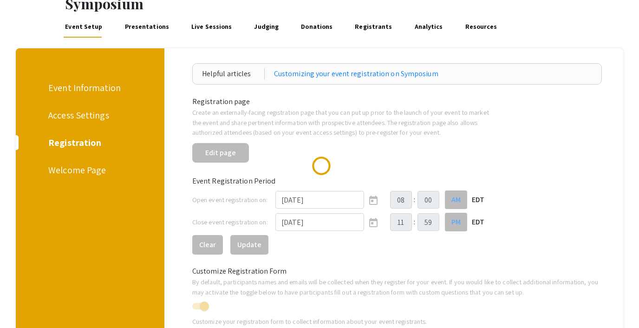
scroll to position [85, 0]
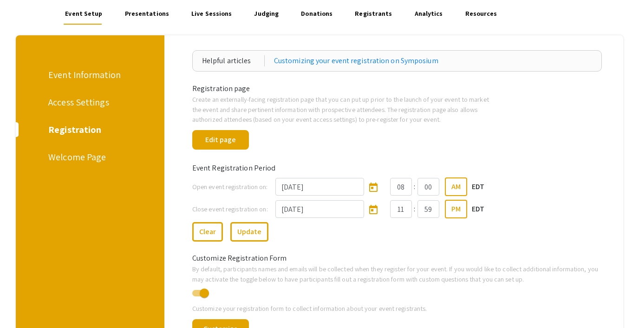
click at [72, 95] on div "Access Settings" at bounding box center [88, 102] width 80 height 14
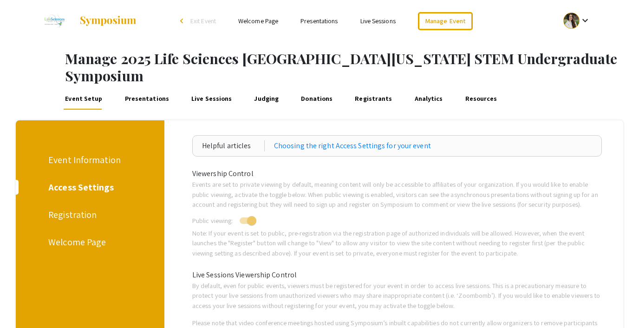
click at [65, 153] on div "Event Information" at bounding box center [88, 160] width 80 height 14
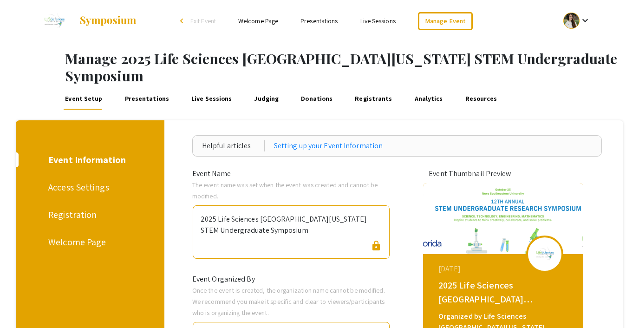
click at [143, 87] on link "Presentations" at bounding box center [146, 98] width 47 height 22
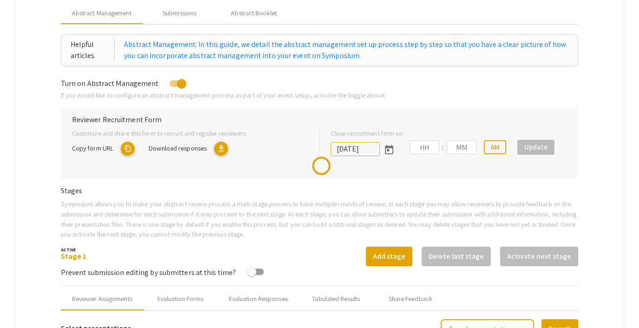
scroll to position [138, 0]
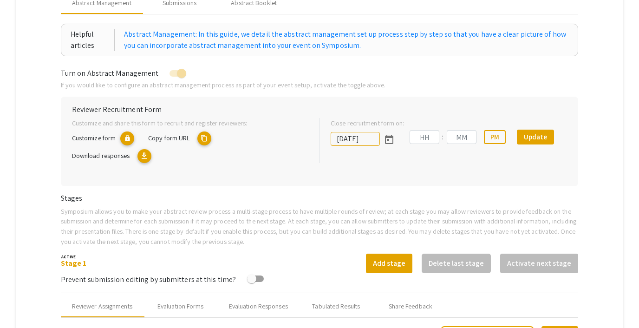
type input "10/25/2025"
type input "05"
type input "00"
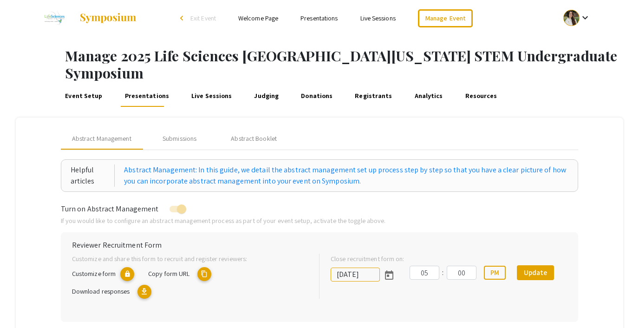
scroll to position [0, 0]
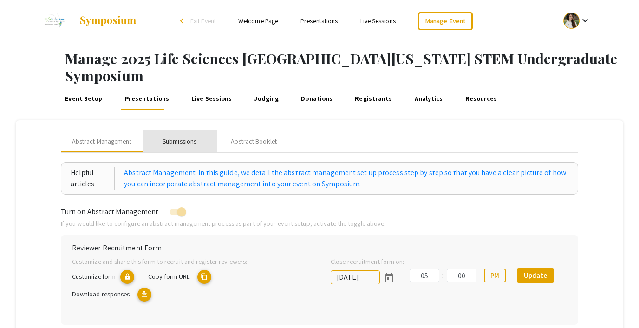
click at [167, 136] on div "Submissions" at bounding box center [179, 141] width 34 height 10
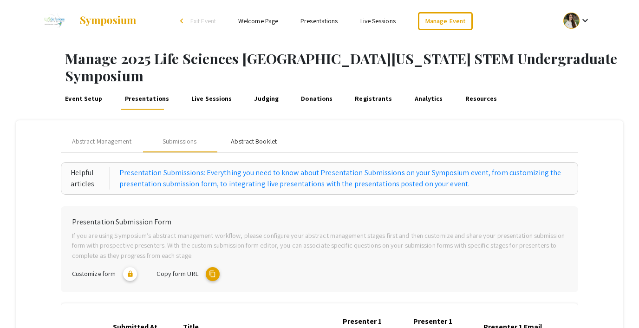
click at [241, 136] on div "Abstract Booklet" at bounding box center [254, 141] width 46 height 10
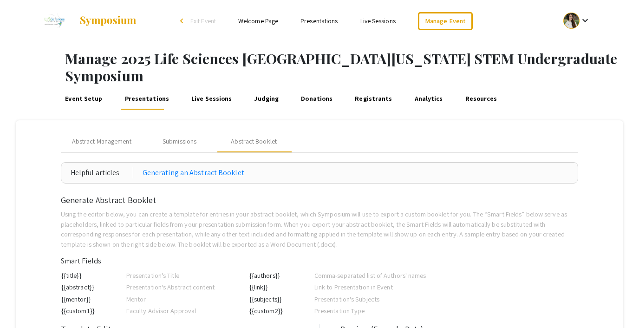
click at [190, 87] on link "Live Sessions" at bounding box center [212, 98] width 44 height 22
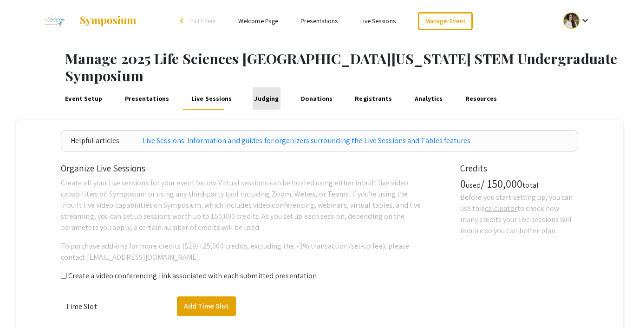
click at [253, 87] on link "Judging" at bounding box center [267, 98] width 28 height 22
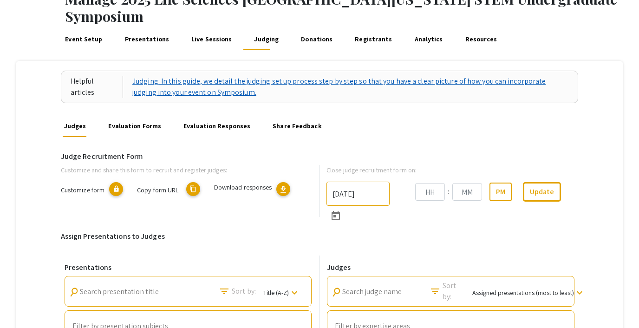
type input "10/25/2025"
type input "06"
type input "00"
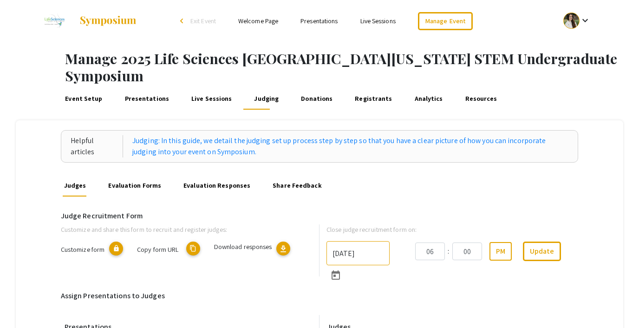
click at [308, 87] on link "Donations" at bounding box center [316, 98] width 35 height 22
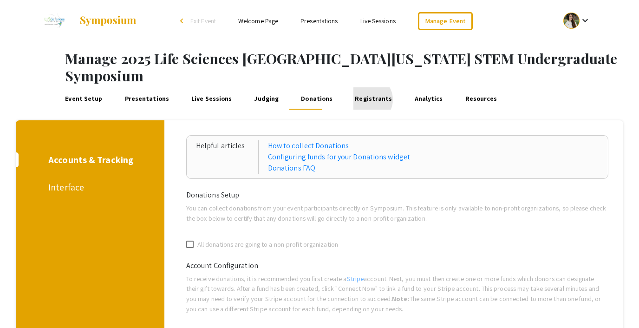
click at [356, 87] on link "Registrants" at bounding box center [373, 98] width 40 height 22
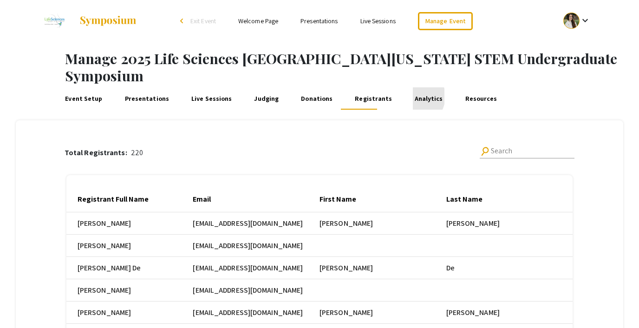
click at [413, 87] on link "Analytics" at bounding box center [429, 98] width 32 height 22
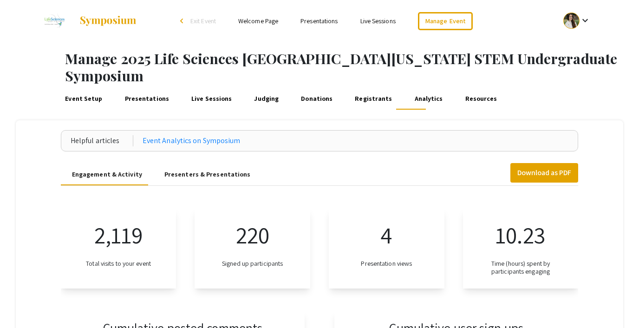
click at [353, 87] on link "Registrants" at bounding box center [373, 98] width 40 height 22
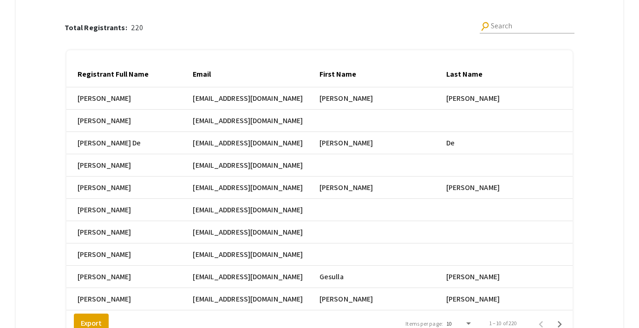
scroll to position [202, 0]
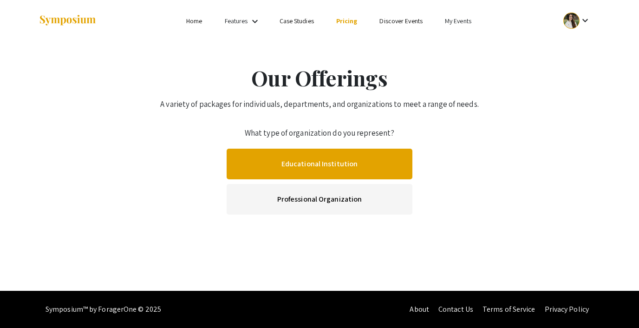
click at [318, 164] on link "Educational Institution" at bounding box center [320, 164] width 186 height 31
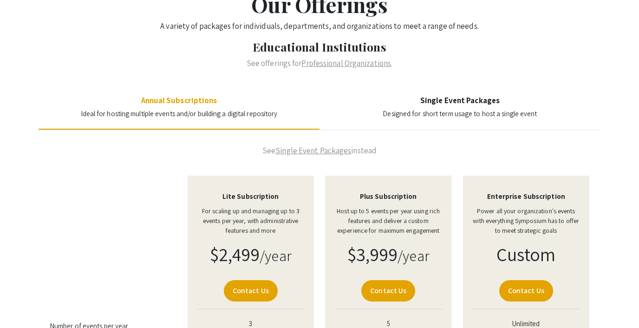
scroll to position [74, 0]
click at [451, 102] on h4 "Single Event Packages" at bounding box center [460, 99] width 154 height 9
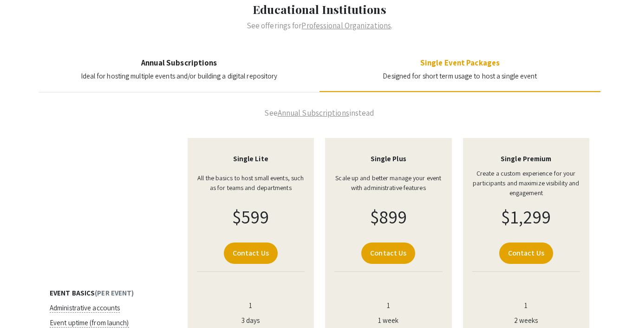
scroll to position [118, 0]
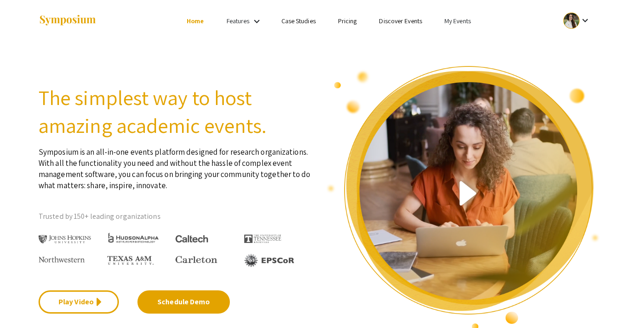
click at [344, 22] on link "Pricing" at bounding box center [347, 21] width 19 height 8
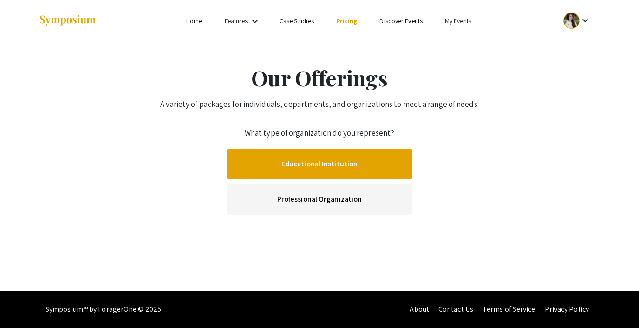
click at [313, 169] on link "Educational Institution" at bounding box center [320, 164] width 186 height 31
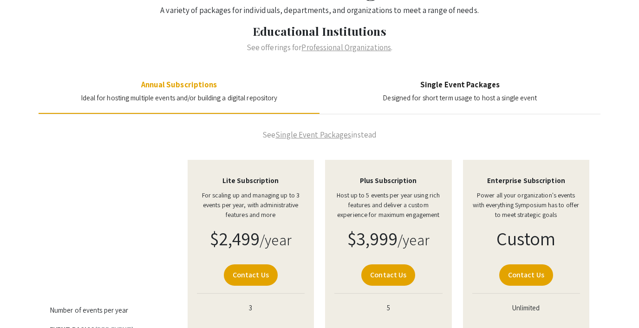
scroll to position [161, 0]
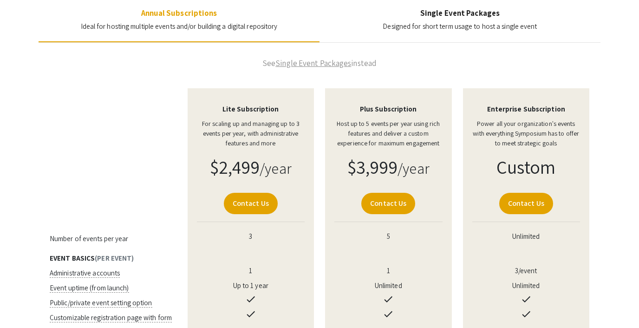
click at [439, 22] on span "Designed for short term usage to host a single event" at bounding box center [460, 26] width 154 height 9
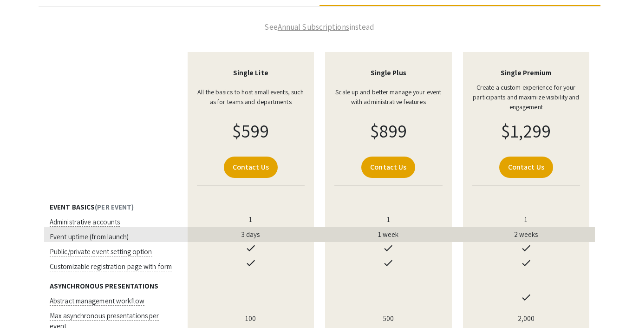
scroll to position [198, 0]
